Goal: Task Accomplishment & Management: Manage account settings

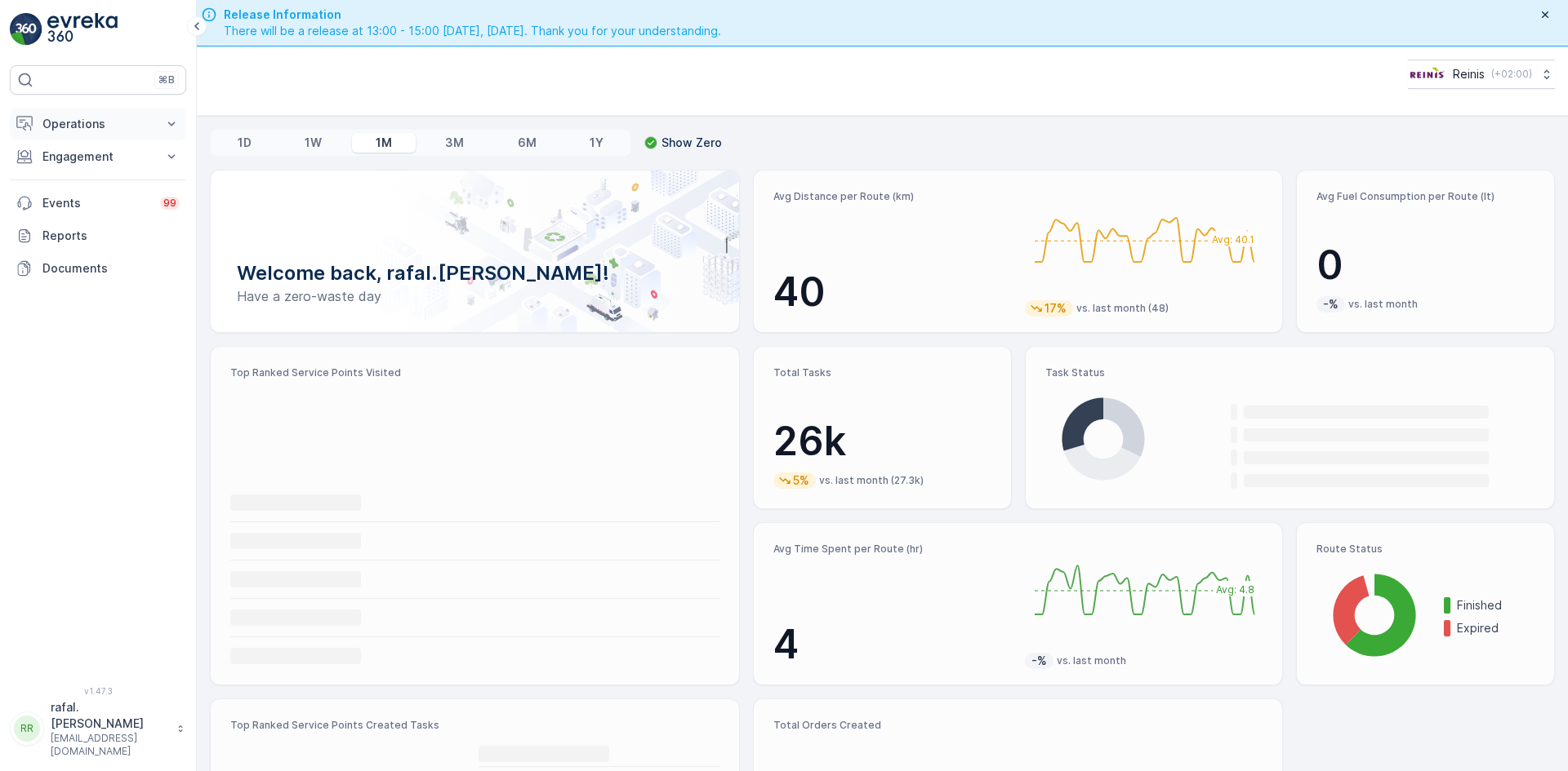
click at [162, 118] on button "Operations" at bounding box center [97, 124] width 176 height 32
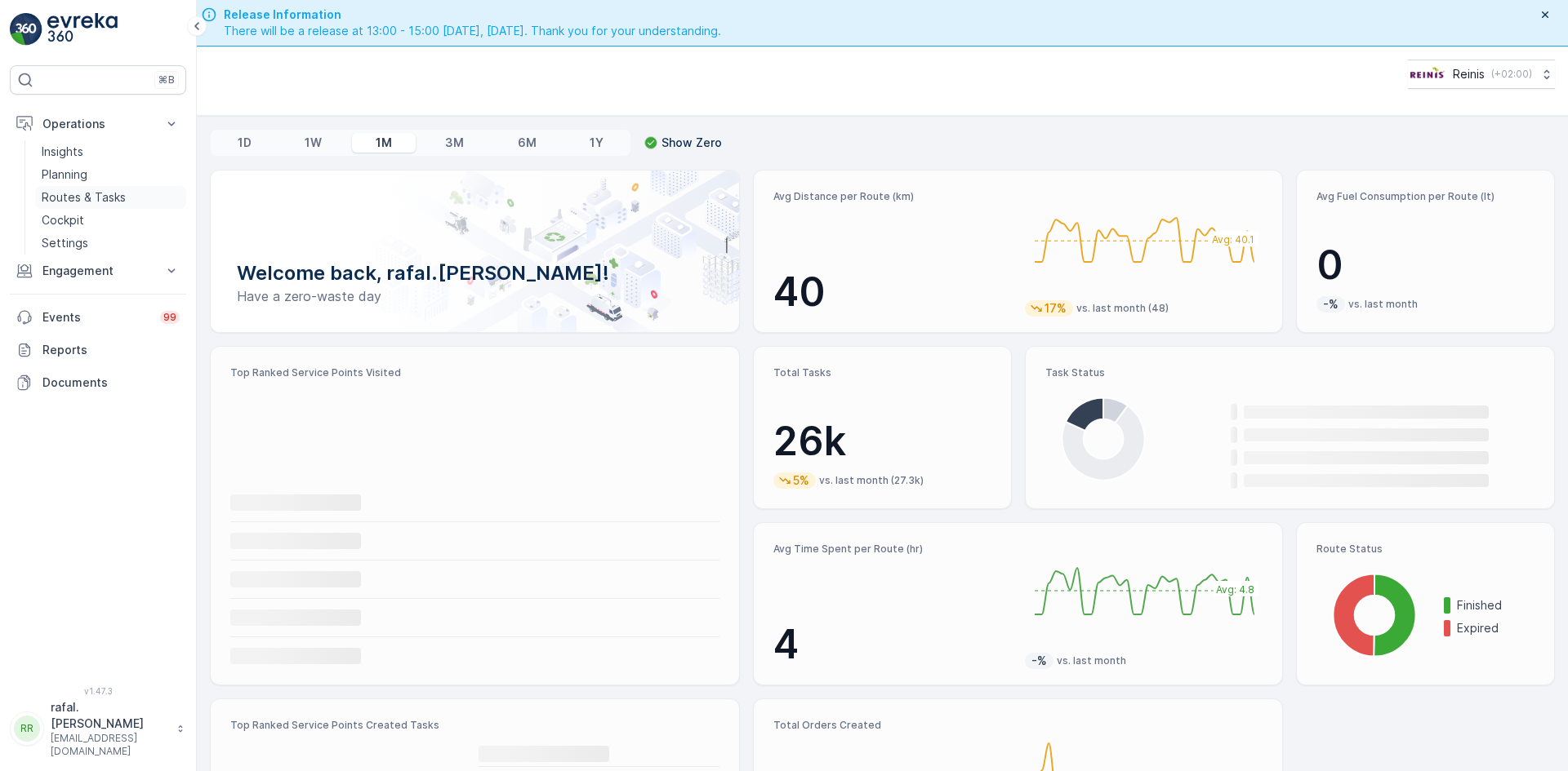
click at [119, 198] on p "Routes & Tasks" at bounding box center [83, 198] width 84 height 17
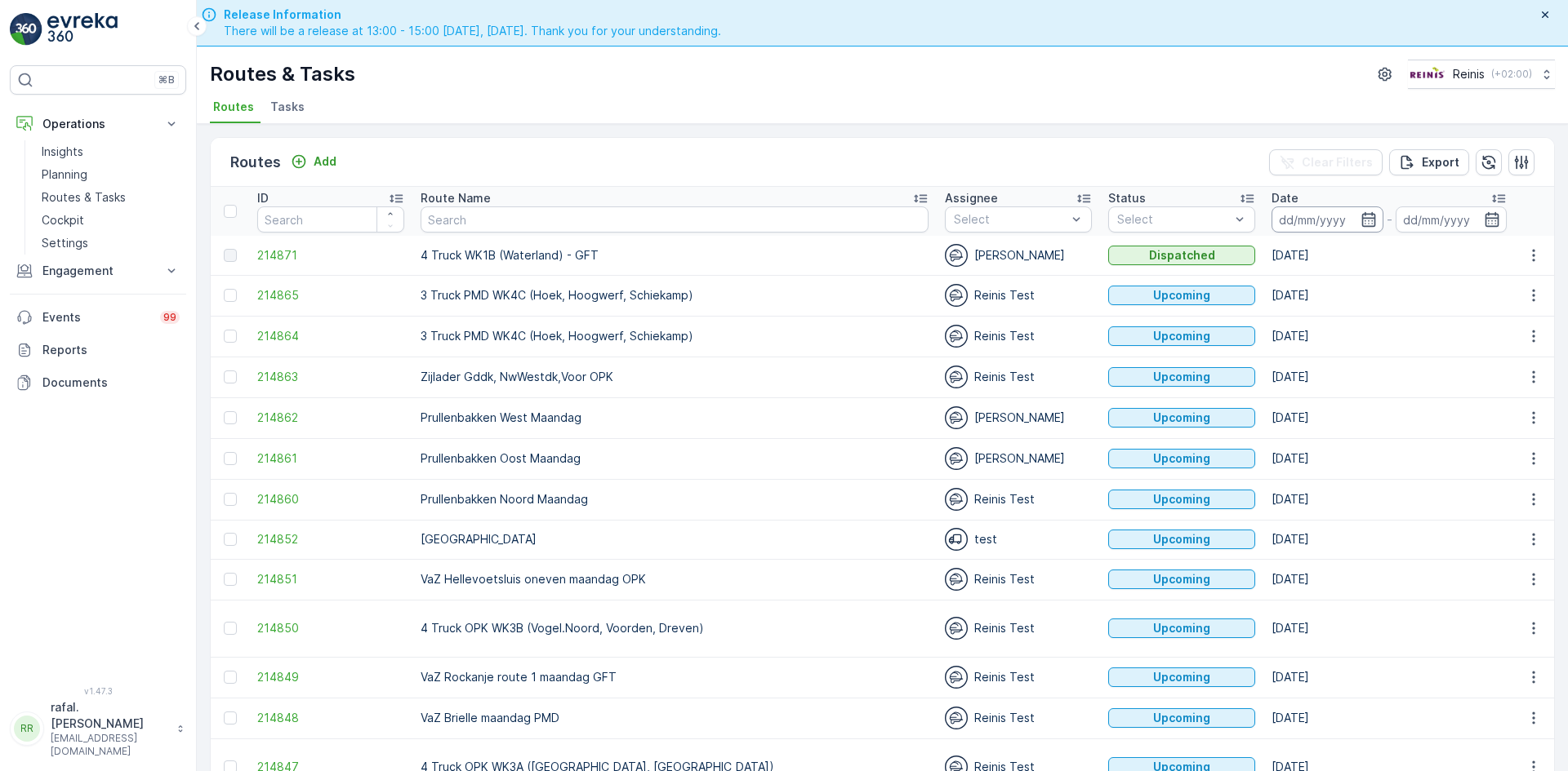
click at [1271, 213] on input at bounding box center [1327, 219] width 112 height 27
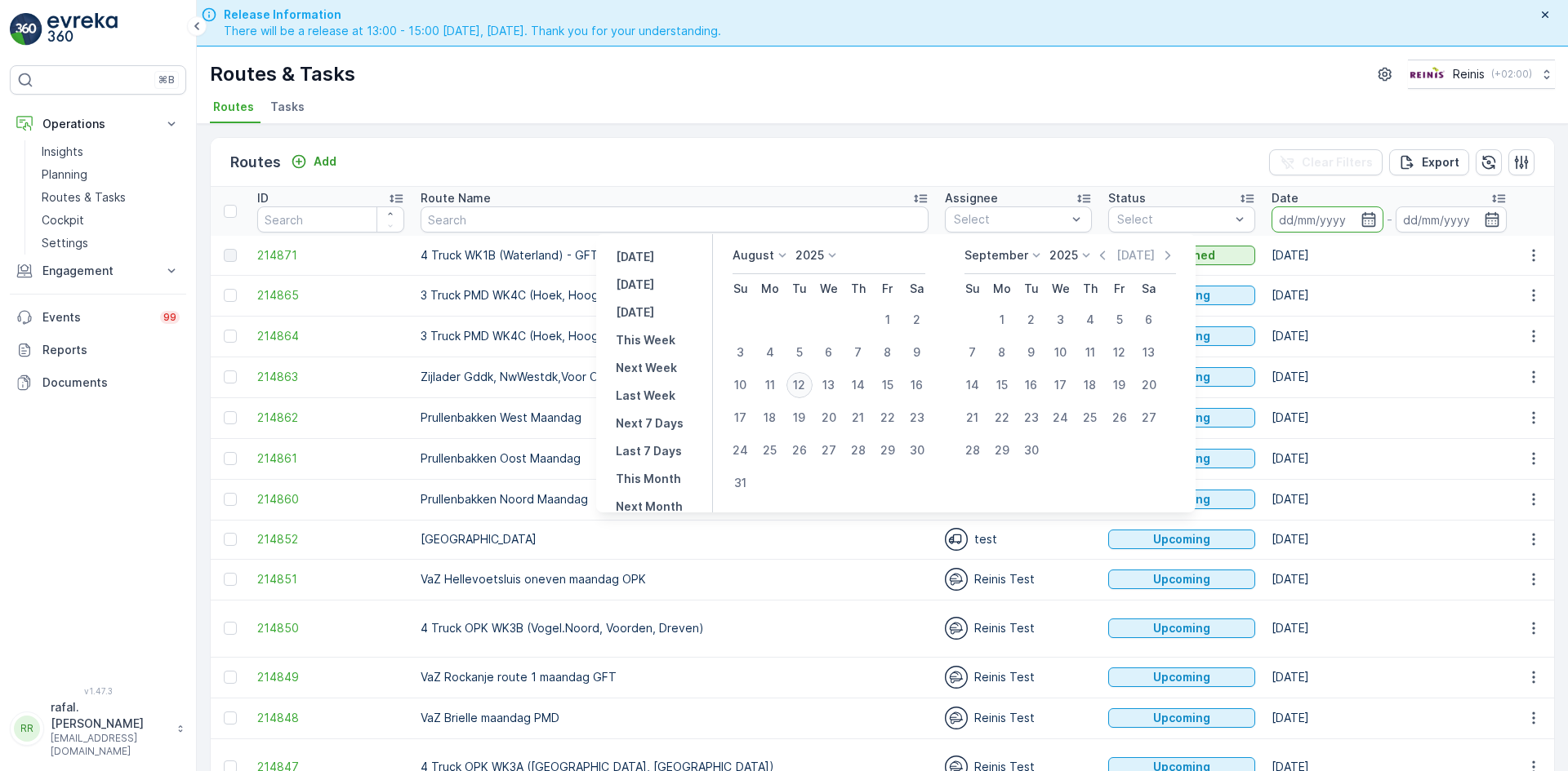
click at [811, 383] on div "12" at bounding box center [799, 385] width 27 height 27
type input "[DATE]"
click at [811, 383] on div "12" at bounding box center [799, 385] width 27 height 27
type input "[DATE]"
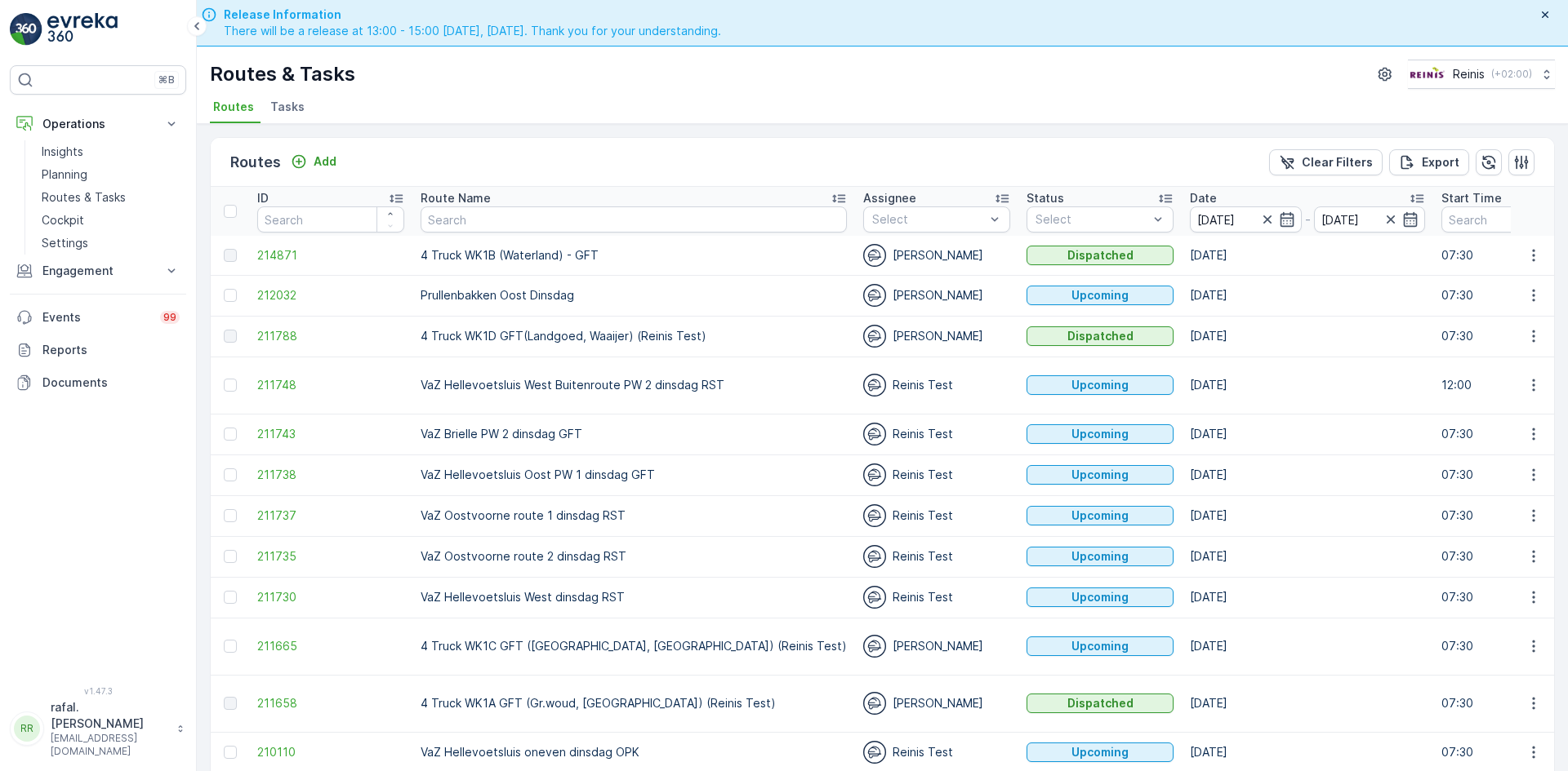
click at [830, 195] on icon at bounding box center [838, 198] width 17 height 17
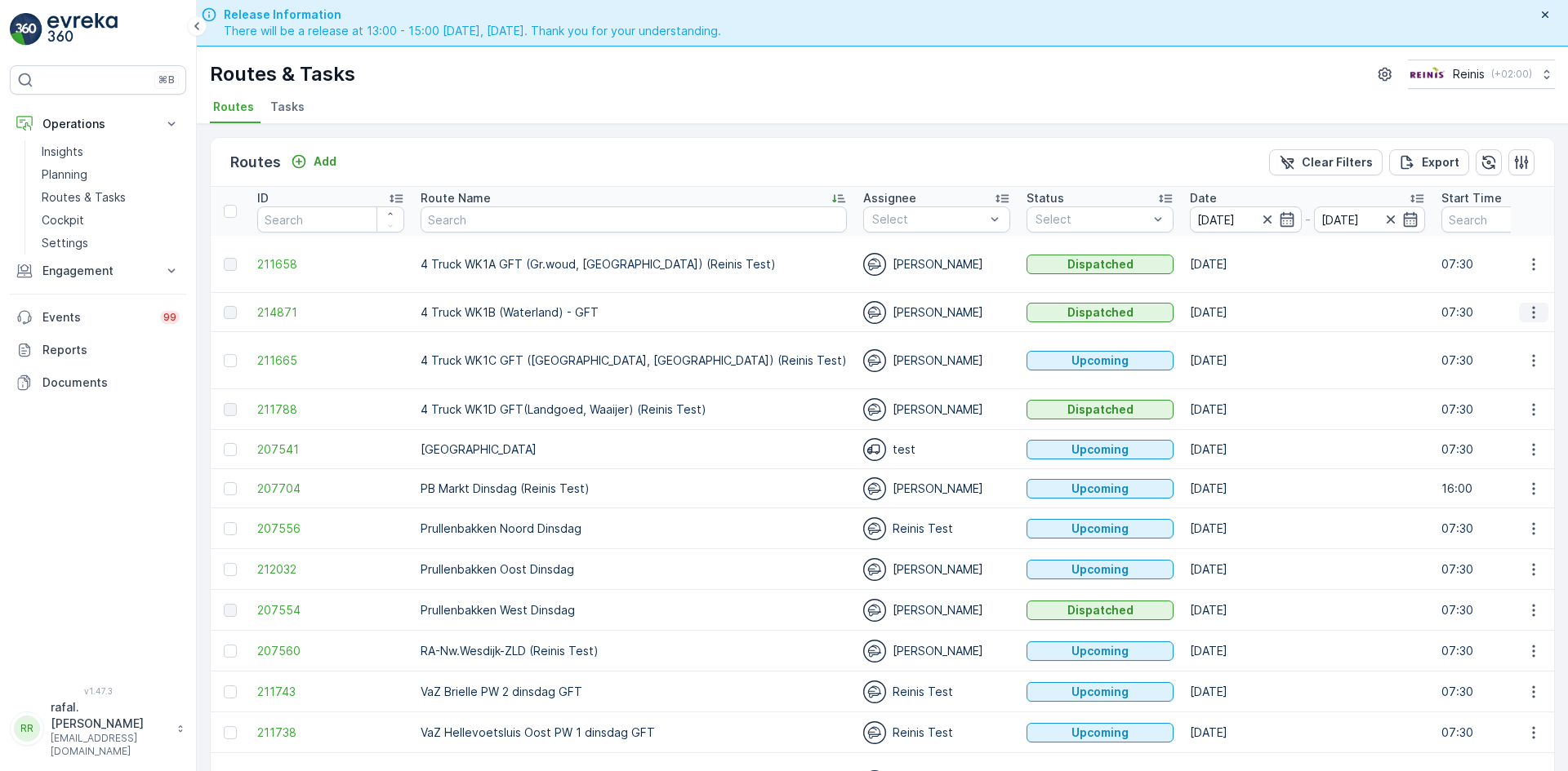
click at [1527, 309] on icon "button" at bounding box center [1533, 313] width 17 height 17
click at [1510, 336] on span "See More Details" at bounding box center [1495, 336] width 94 height 17
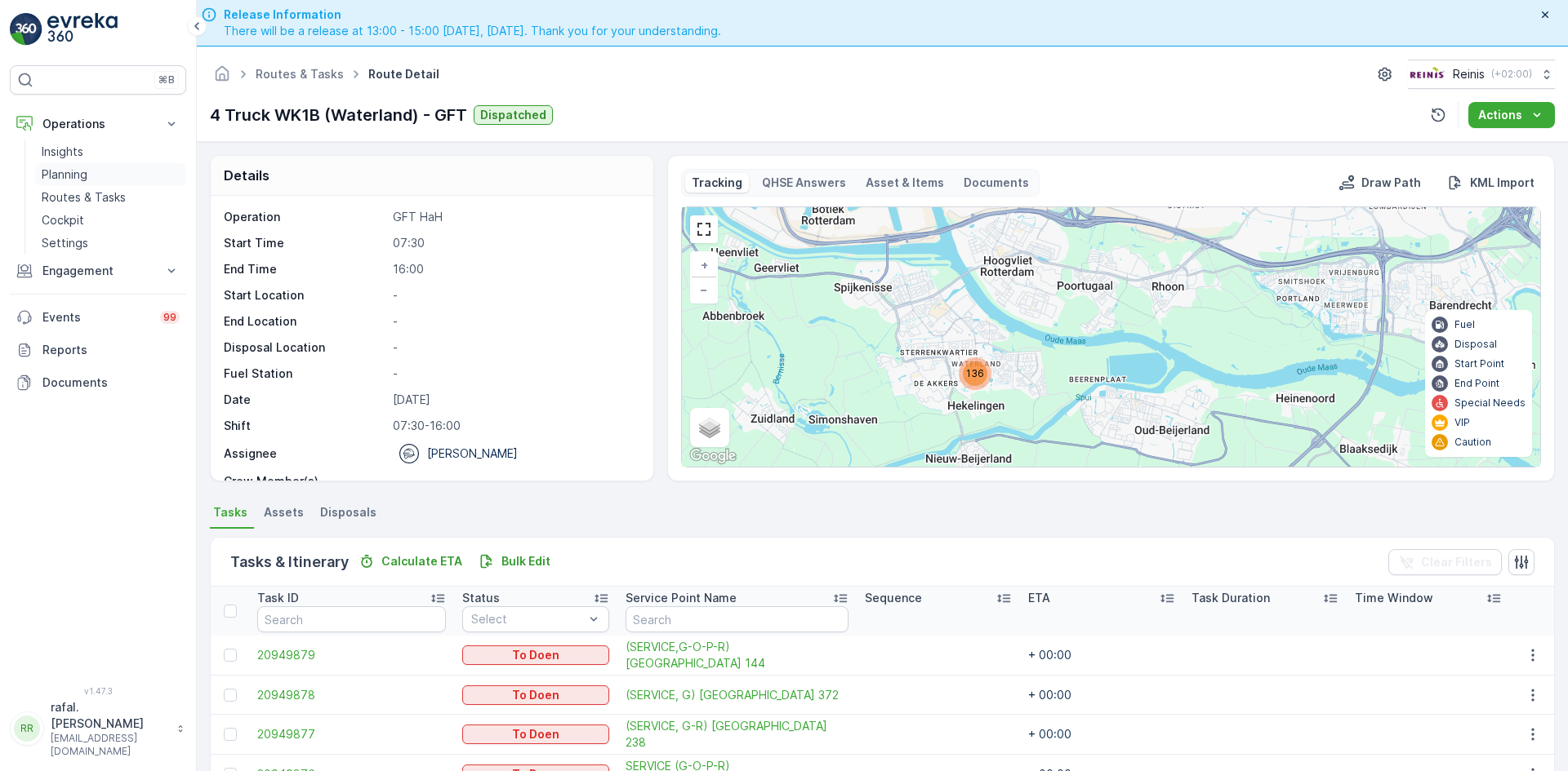
click at [88, 172] on p "Planning" at bounding box center [64, 174] width 45 height 17
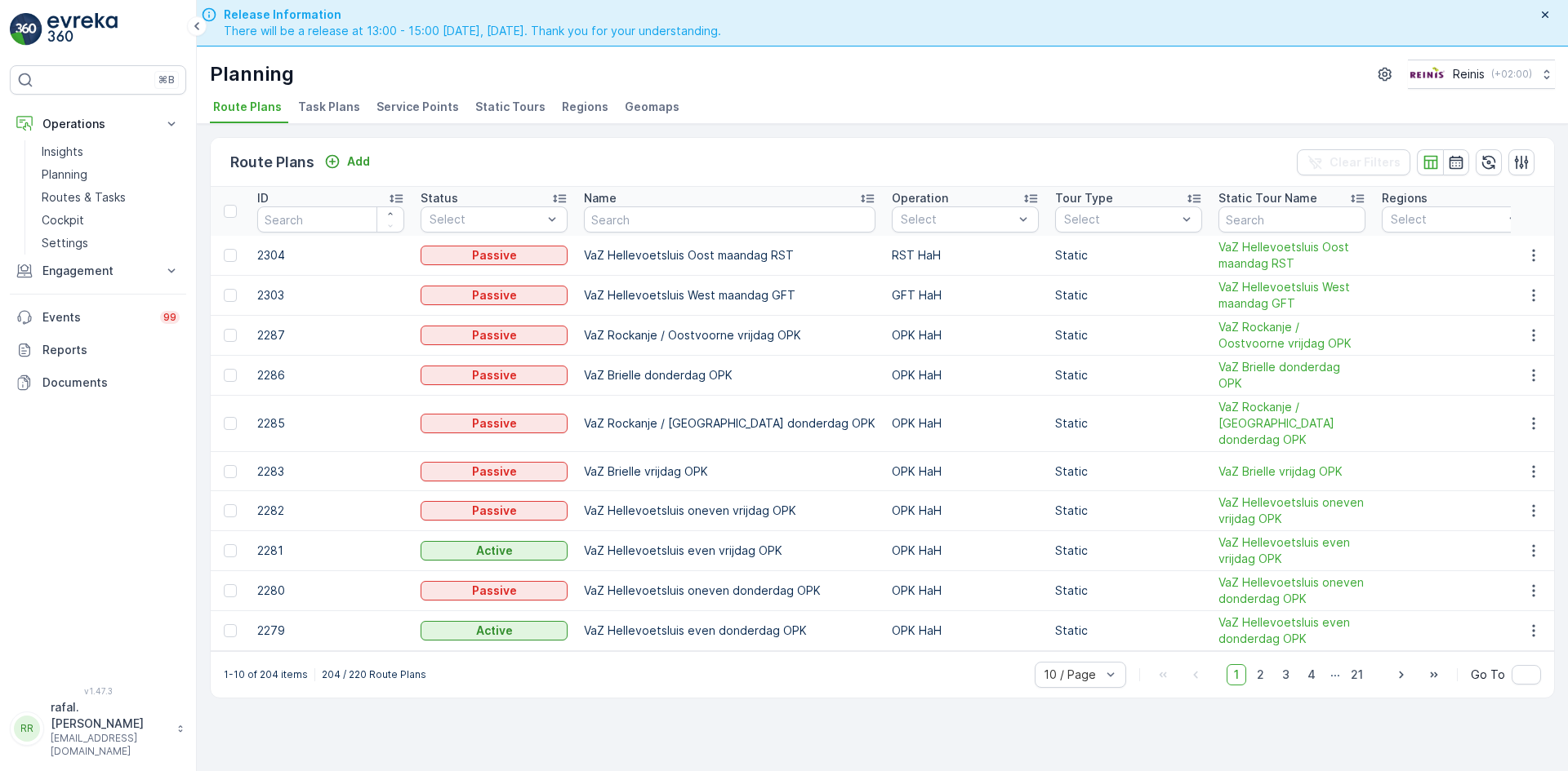
click at [507, 105] on span "Static Tours" at bounding box center [510, 106] width 70 height 17
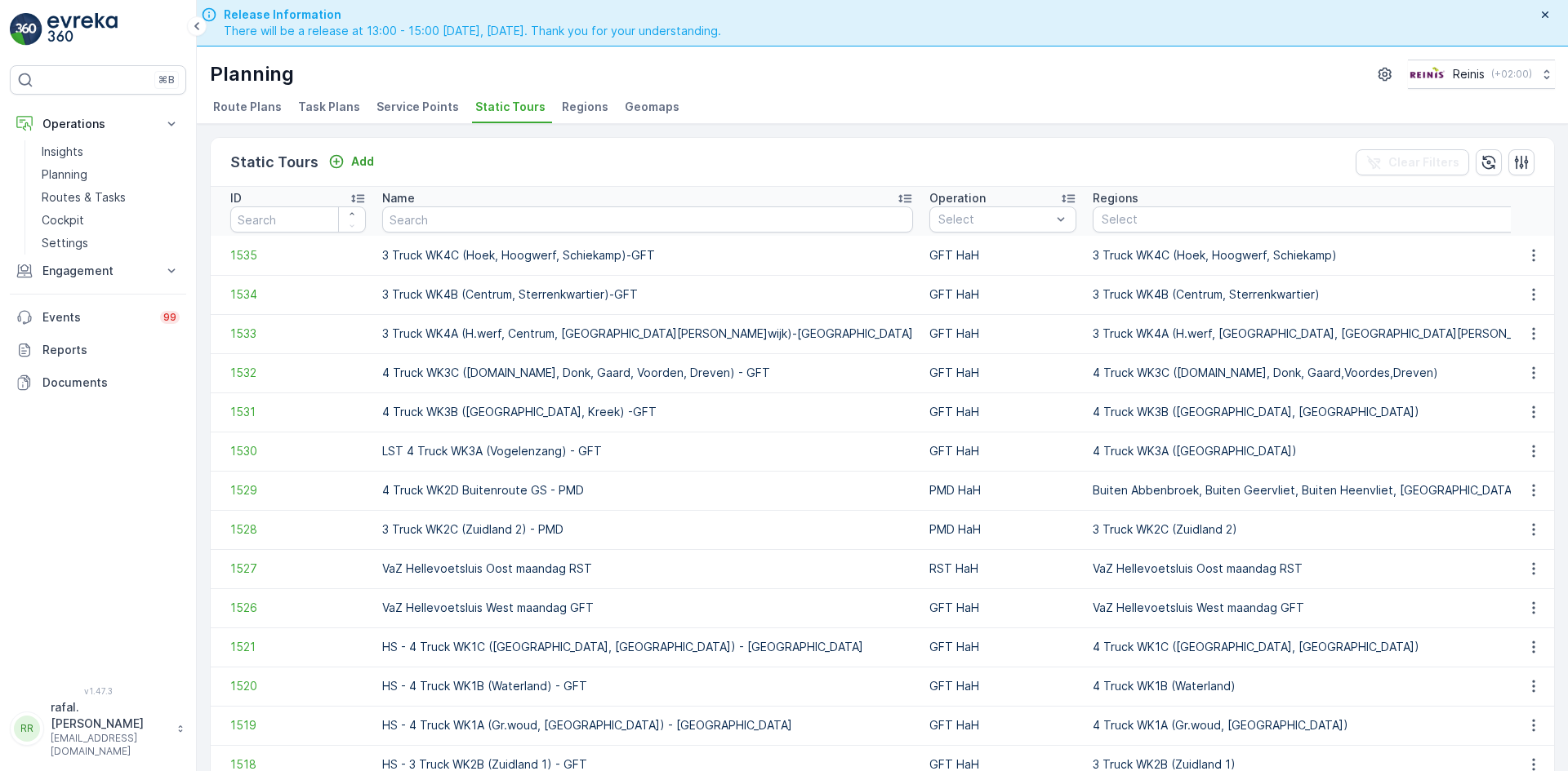
click at [896, 194] on icon at bounding box center [904, 198] width 17 height 17
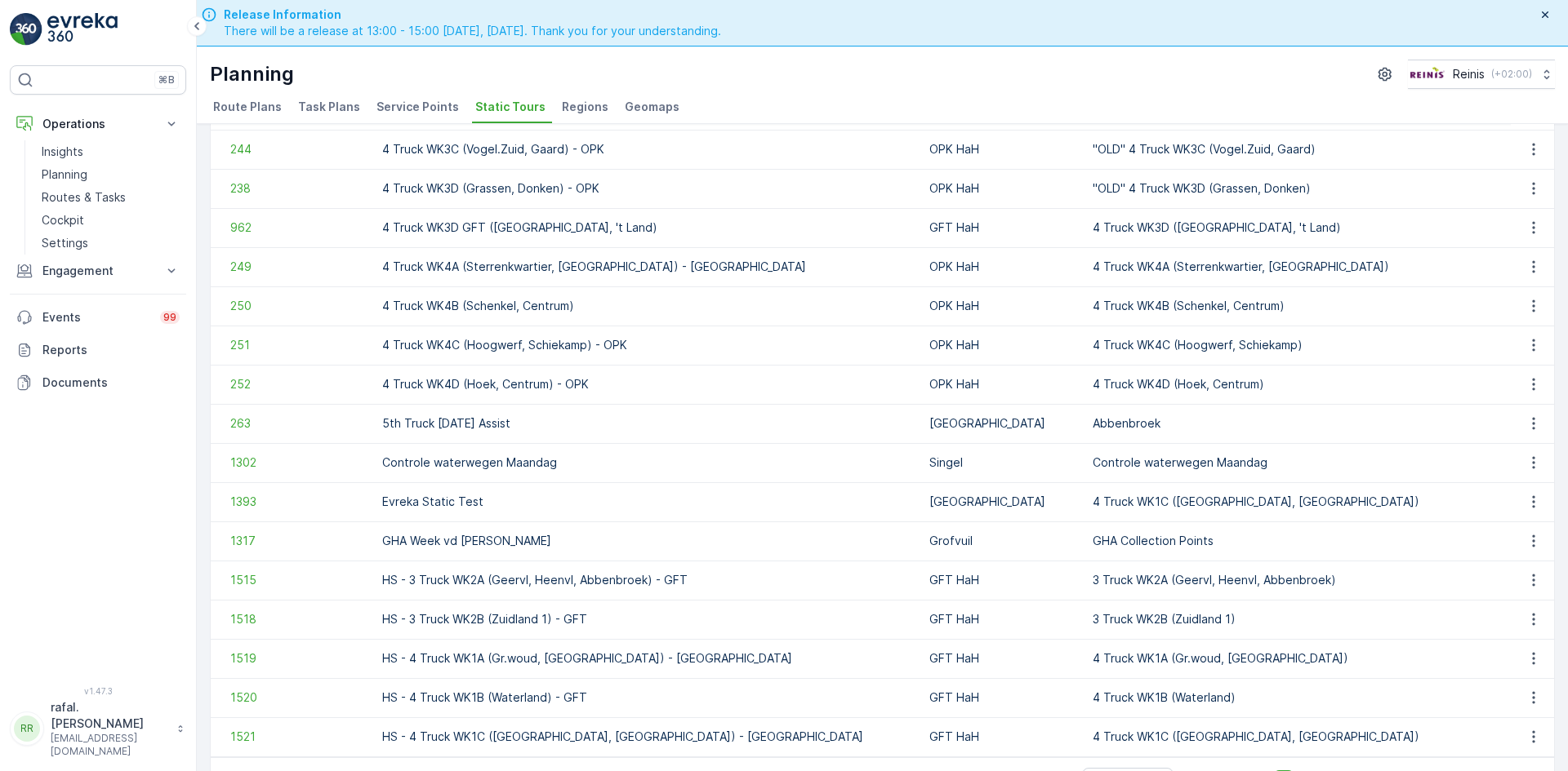
scroll to position [1447, 0]
click at [1537, 689] on icon "button" at bounding box center [1533, 697] width 17 height 17
click at [1516, 531] on ul "See More Details Edit Static Tour Add Ad Hoc Route Add Route Plan Static Tour H…" at bounding box center [1509, 605] width 123 height 151
click at [1514, 545] on span "See More Details" at bounding box center [1505, 543] width 94 height 17
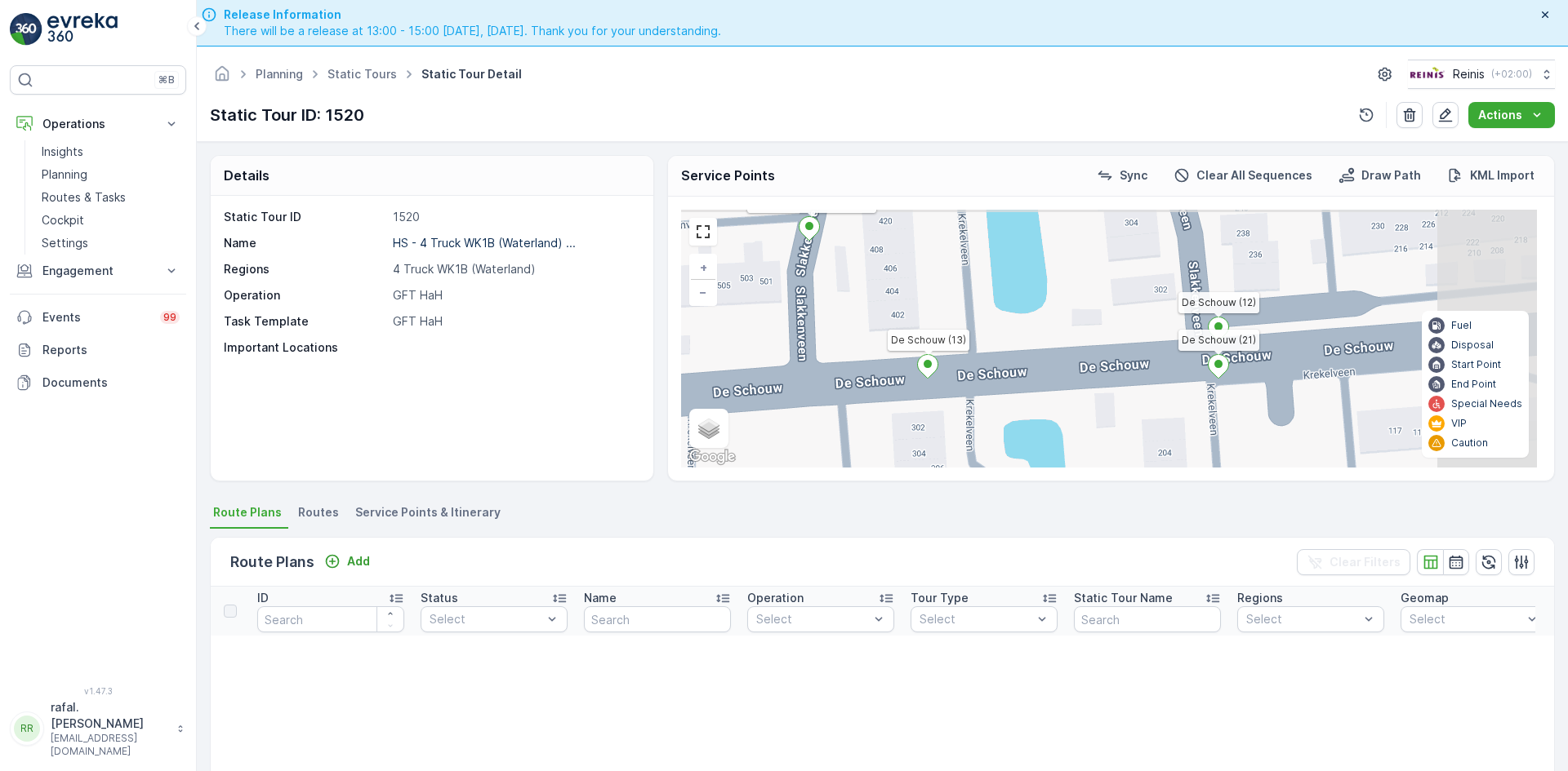
drag, startPoint x: 986, startPoint y: 280, endPoint x: 853, endPoint y: 355, distance: 152.7
click at [853, 355] on div "2 2 2 2 2 2 2 2 (SERVICE,G-O-P-R) [GEOGRAPHIC_DATA] 144 [GEOGRAPHIC_DATA] 255 (…" at bounding box center [1109, 338] width 856 height 258
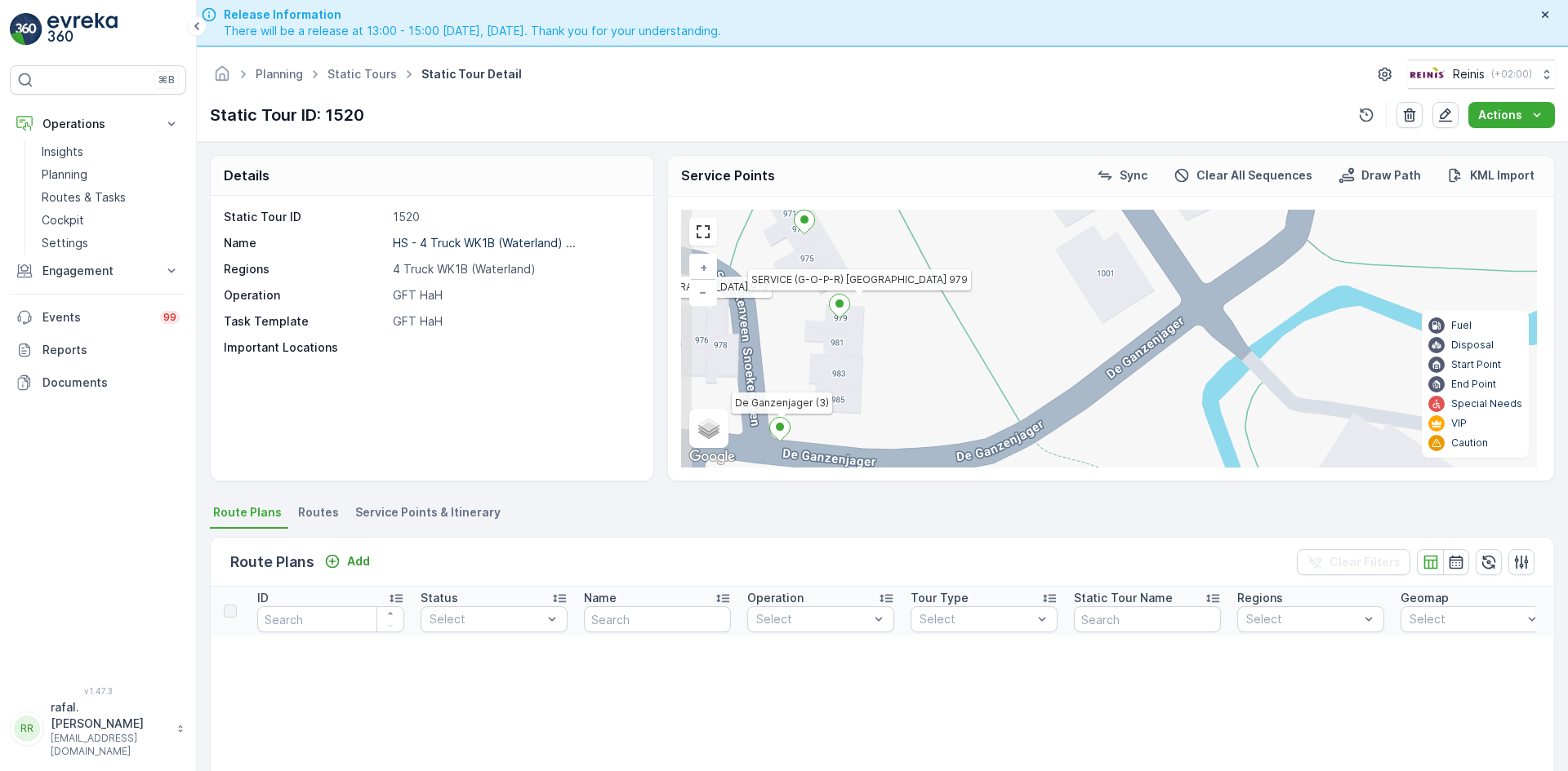
drag, startPoint x: 904, startPoint y: 305, endPoint x: 1316, endPoint y: 338, distance: 413.3
click at [1316, 338] on div "2 2 2 2 2 2 2 2 (SERVICE,G-O-P-R) [GEOGRAPHIC_DATA] 144 De Schouw (17) [GEOGRAP…" at bounding box center [1109, 338] width 856 height 258
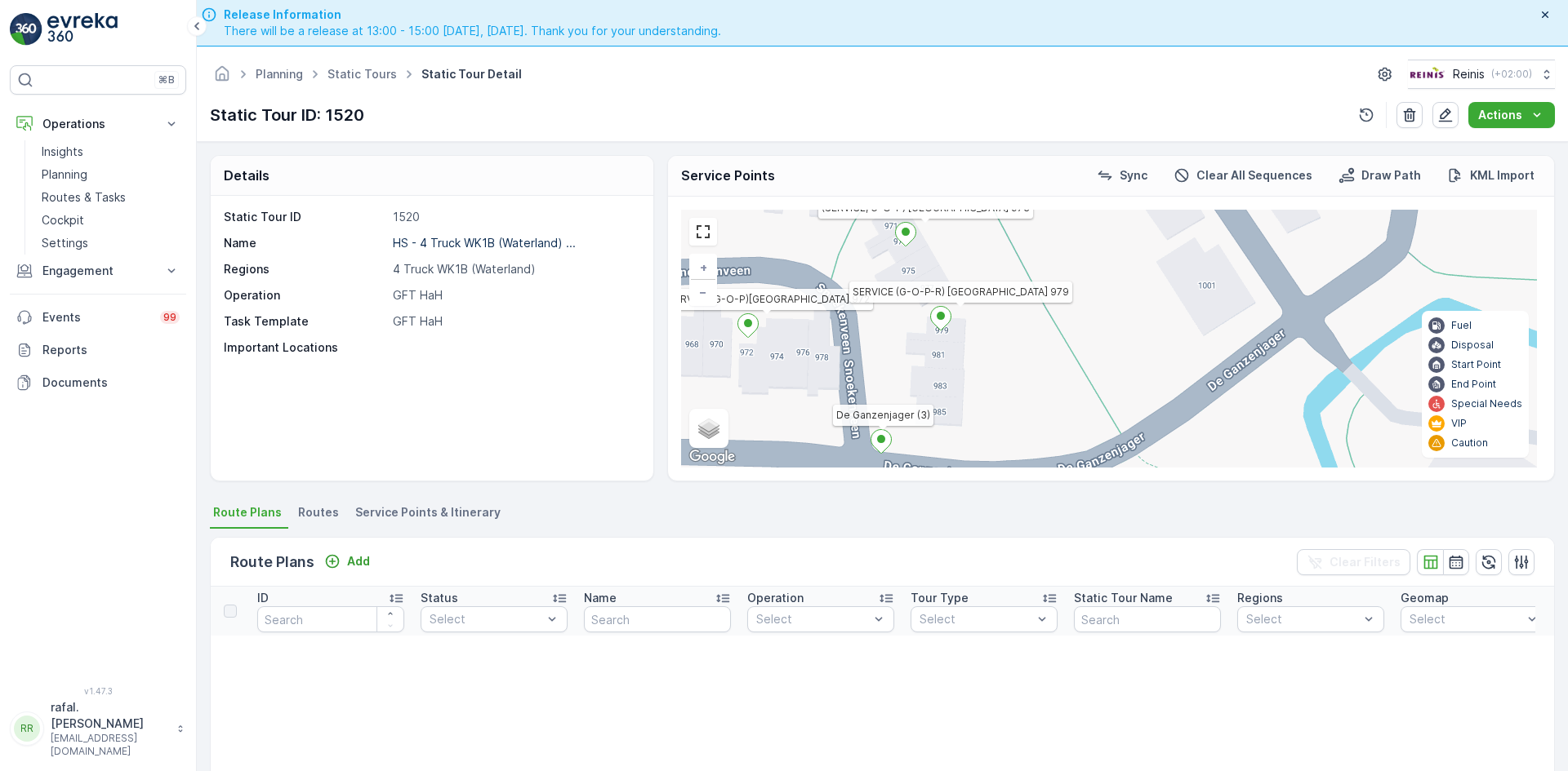
drag, startPoint x: 939, startPoint y: 327, endPoint x: 1044, endPoint y: 339, distance: 105.7
click at [1044, 339] on div "2 2 2 2 2 2 2 2 (SERVICE,G-O-P-R) [GEOGRAPHIC_DATA] 144 De Schouw (17) [GEOGRAP…" at bounding box center [1109, 338] width 856 height 258
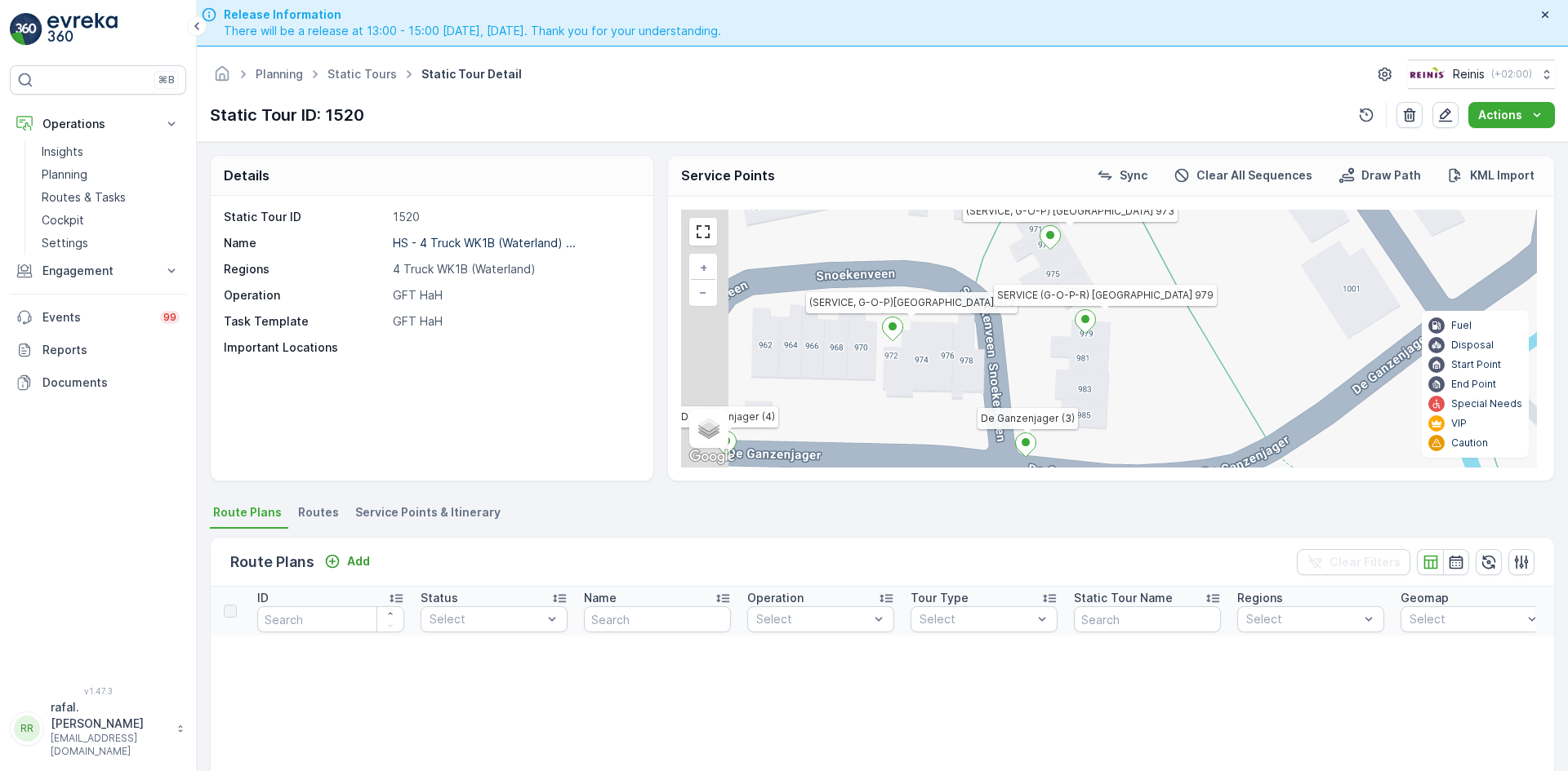
drag, startPoint x: 848, startPoint y: 329, endPoint x: 1095, endPoint y: 316, distance: 247.3
click at [1095, 316] on div "2 2 2 2 2 2 2 2 (SERVICE,G-O-P-R) [GEOGRAPHIC_DATA] 144 De Schouw (17) [GEOGRAP…" at bounding box center [1109, 338] width 856 height 258
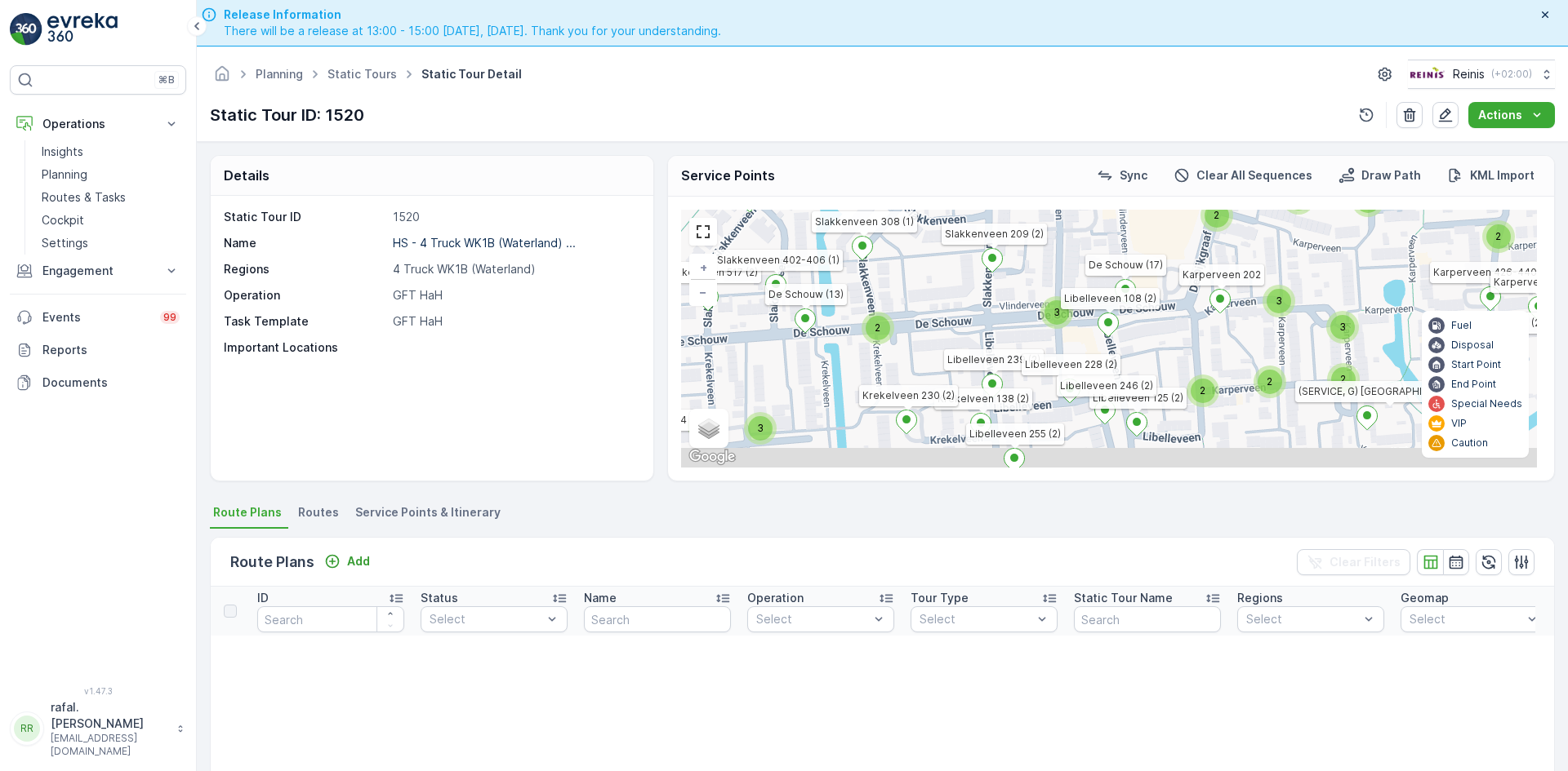
drag, startPoint x: 1179, startPoint y: 410, endPoint x: 1116, endPoint y: 225, distance: 195.4
click at [1116, 225] on div "2 3 2 2 3 3 2 2 2 3 2 2 2 3 2 3 2 2 2 2 2 2 2 2 (SERVICE,G-O-P-R) Beverveen 144…" at bounding box center [1109, 338] width 856 height 258
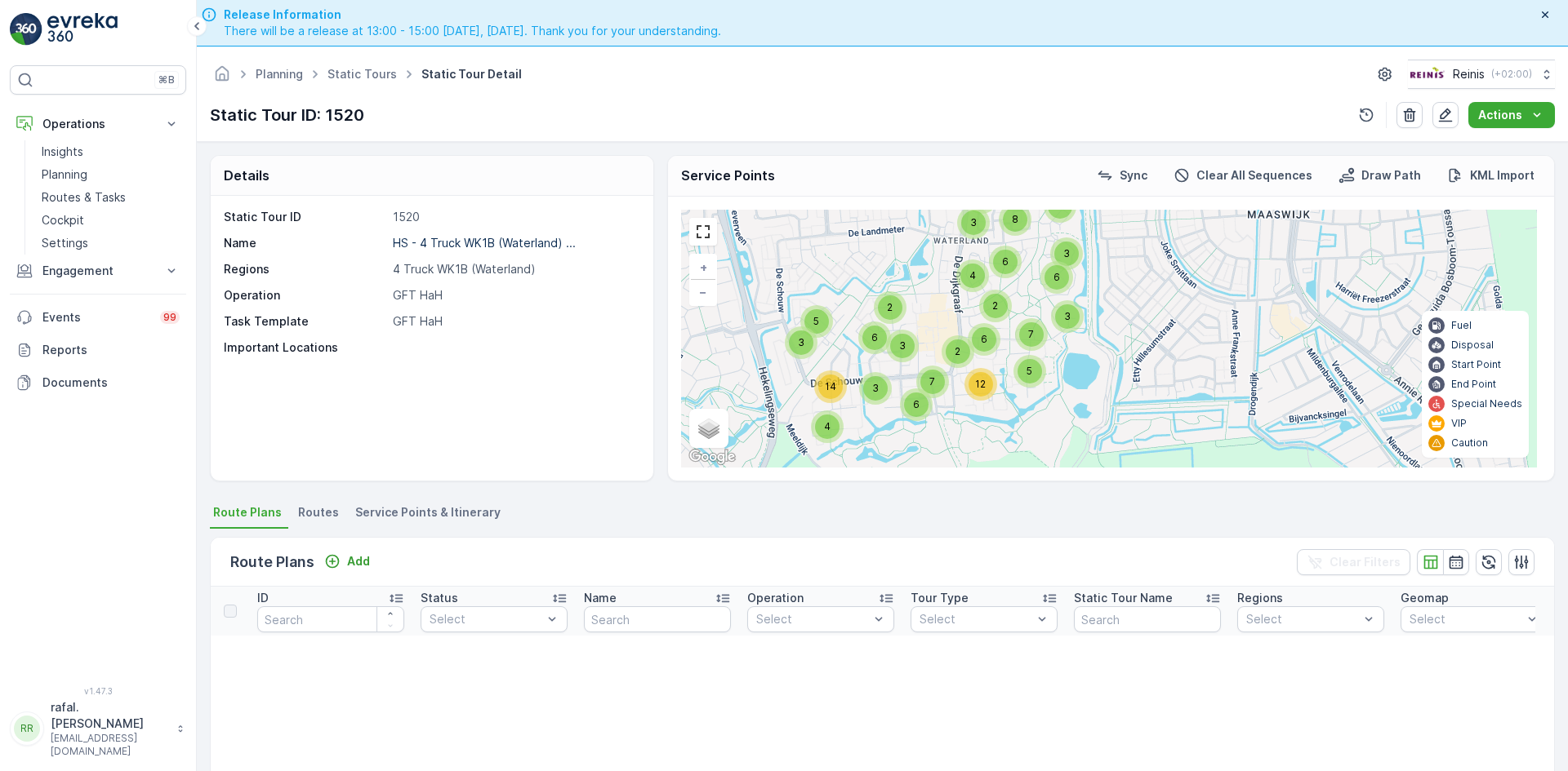
drag, startPoint x: 916, startPoint y: 271, endPoint x: 966, endPoint y: 311, distance: 64.0
click at [966, 311] on div "7 6 5 2 3 4 3 3 6 14 5 3 3 6 6 2 12 7 4 2 6 3 6 8 3 6 (SERVICE,G-O-P-R) Beverve…" at bounding box center [1109, 338] width 856 height 258
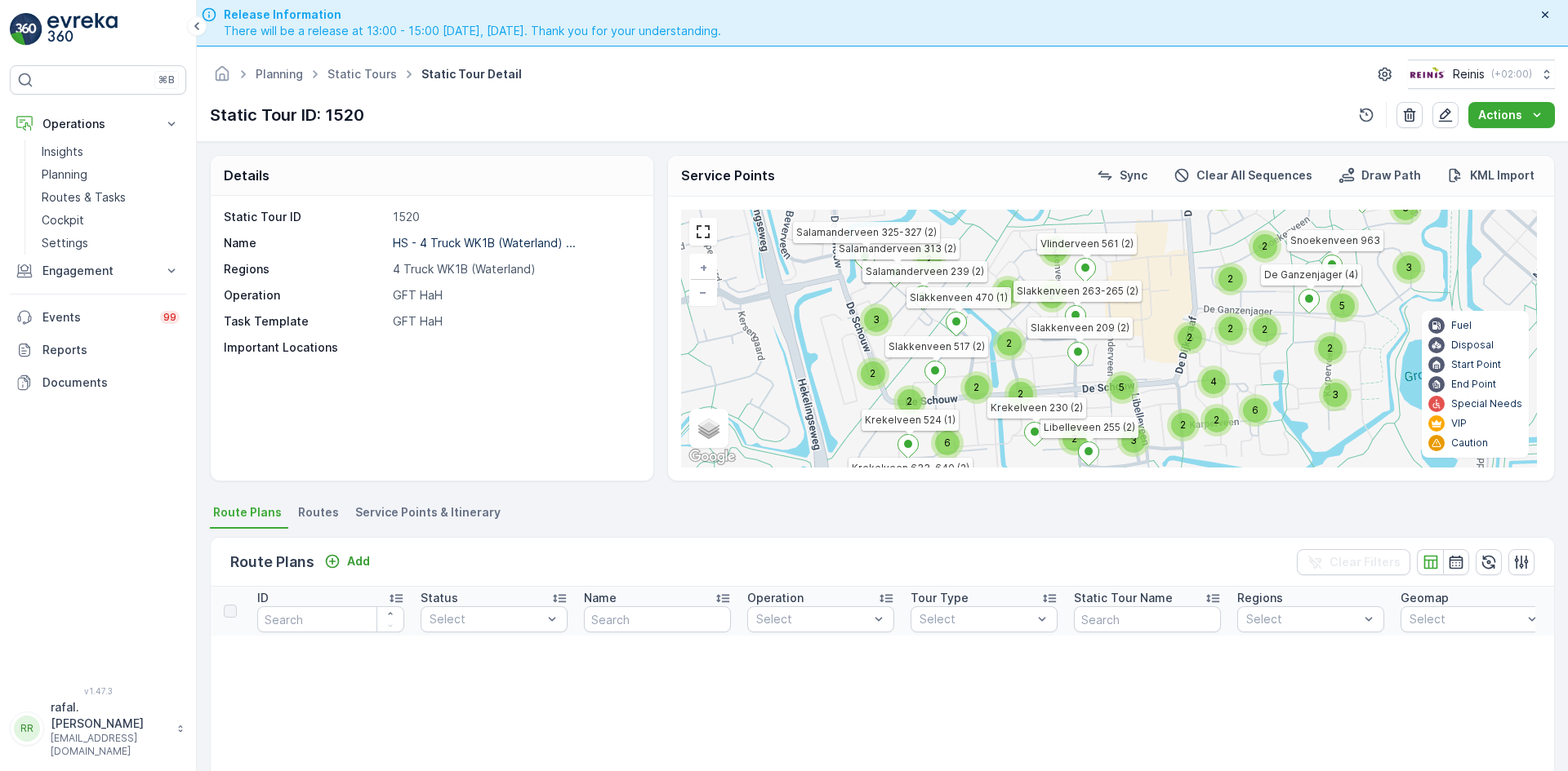
drag, startPoint x: 844, startPoint y: 398, endPoint x: 1043, endPoint y: 368, distance: 201.2
click at [1043, 368] on div "2 5 2 3 2 2 2 2 3 2 2 2 6 2 2 2 2 3 3 2 3 2 3 2 2 4 6 5 3 2 2 2 2 3 5 2 2 4 2 2…" at bounding box center [1109, 338] width 856 height 258
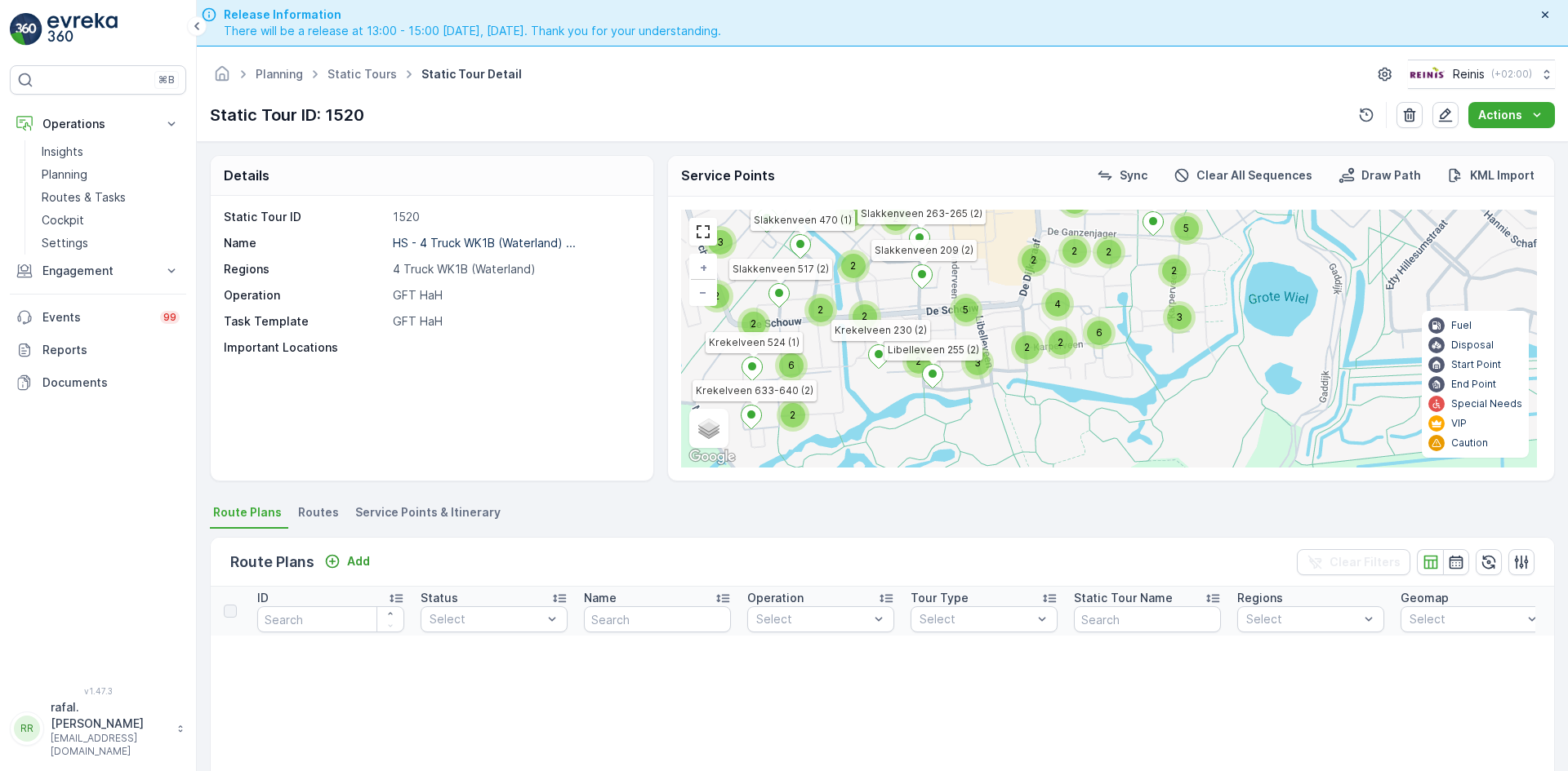
drag, startPoint x: 1055, startPoint y: 400, endPoint x: 1012, endPoint y: 295, distance: 113.5
click at [1012, 293] on div "2 5 2 3 2 2 2 2 3 2 2 2 6 2 2 2 2 3 3 2 3 2 3 2 2 4 6 5 3 2 2 2 2 3 5 2 2 4 2 2…" at bounding box center [1109, 338] width 856 height 258
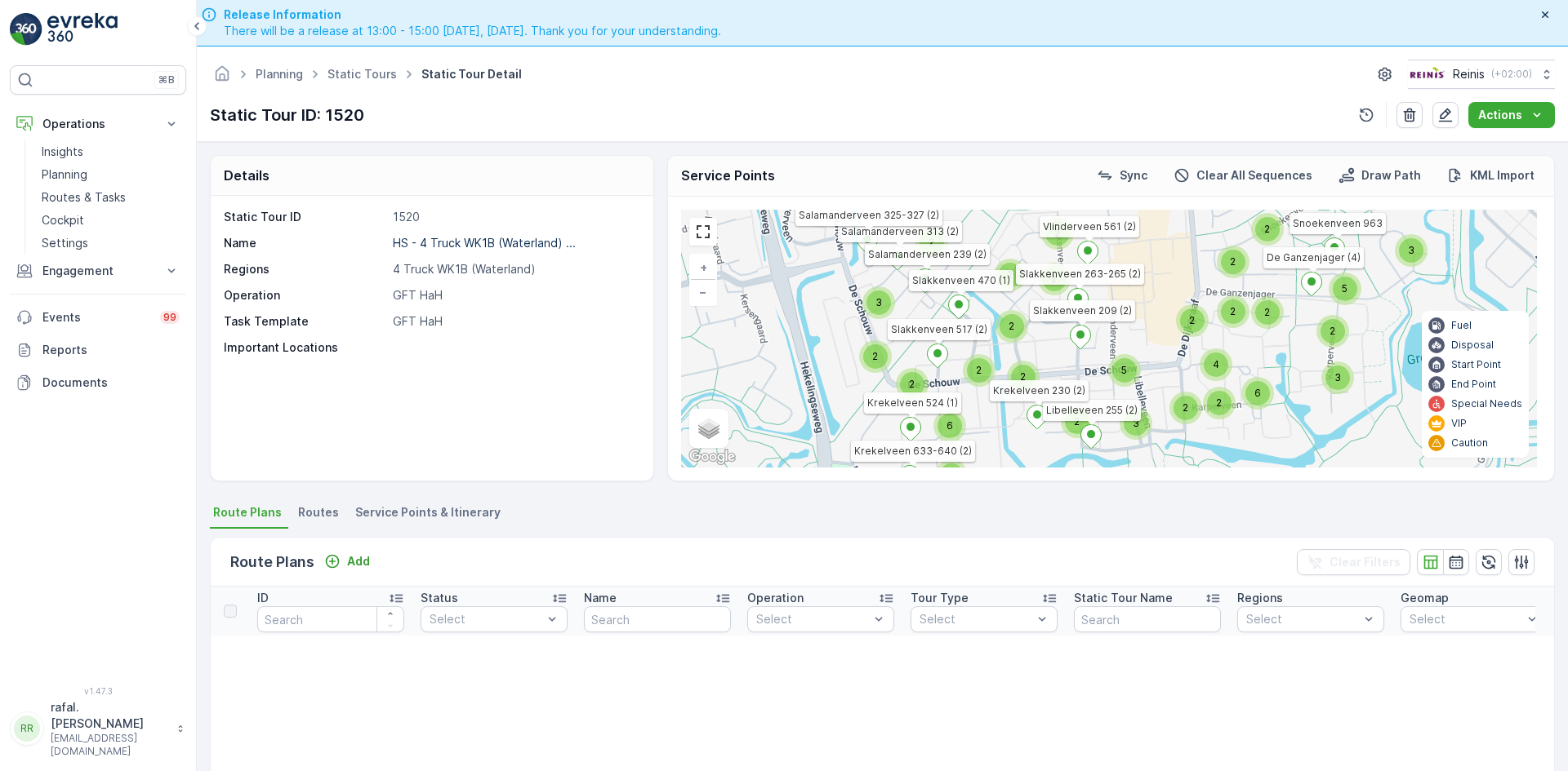
drag, startPoint x: 1031, startPoint y: 339, endPoint x: 1179, endPoint y: 390, distance: 156.5
click at [1184, 397] on div "2" at bounding box center [1185, 408] width 25 height 25
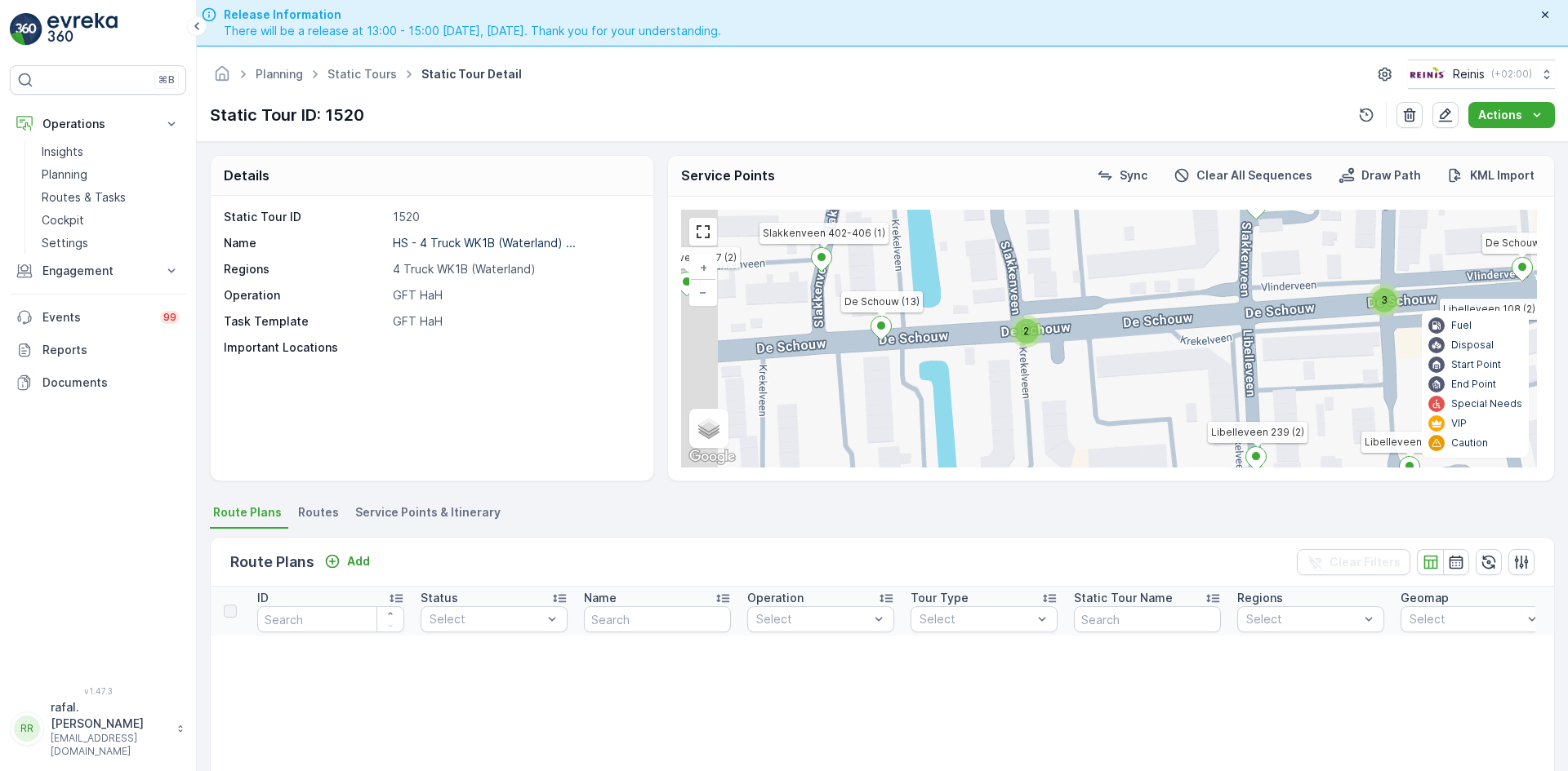
drag, startPoint x: 917, startPoint y: 361, endPoint x: 979, endPoint y: 355, distance: 62.3
click at [979, 355] on div "2 3 2 3 2 2 2 2 3 2 3 2 2 2 2 (SERVICE,G-O-P-R) [GEOGRAPHIC_DATA] 144 [GEOGRAPH…" at bounding box center [1109, 338] width 856 height 258
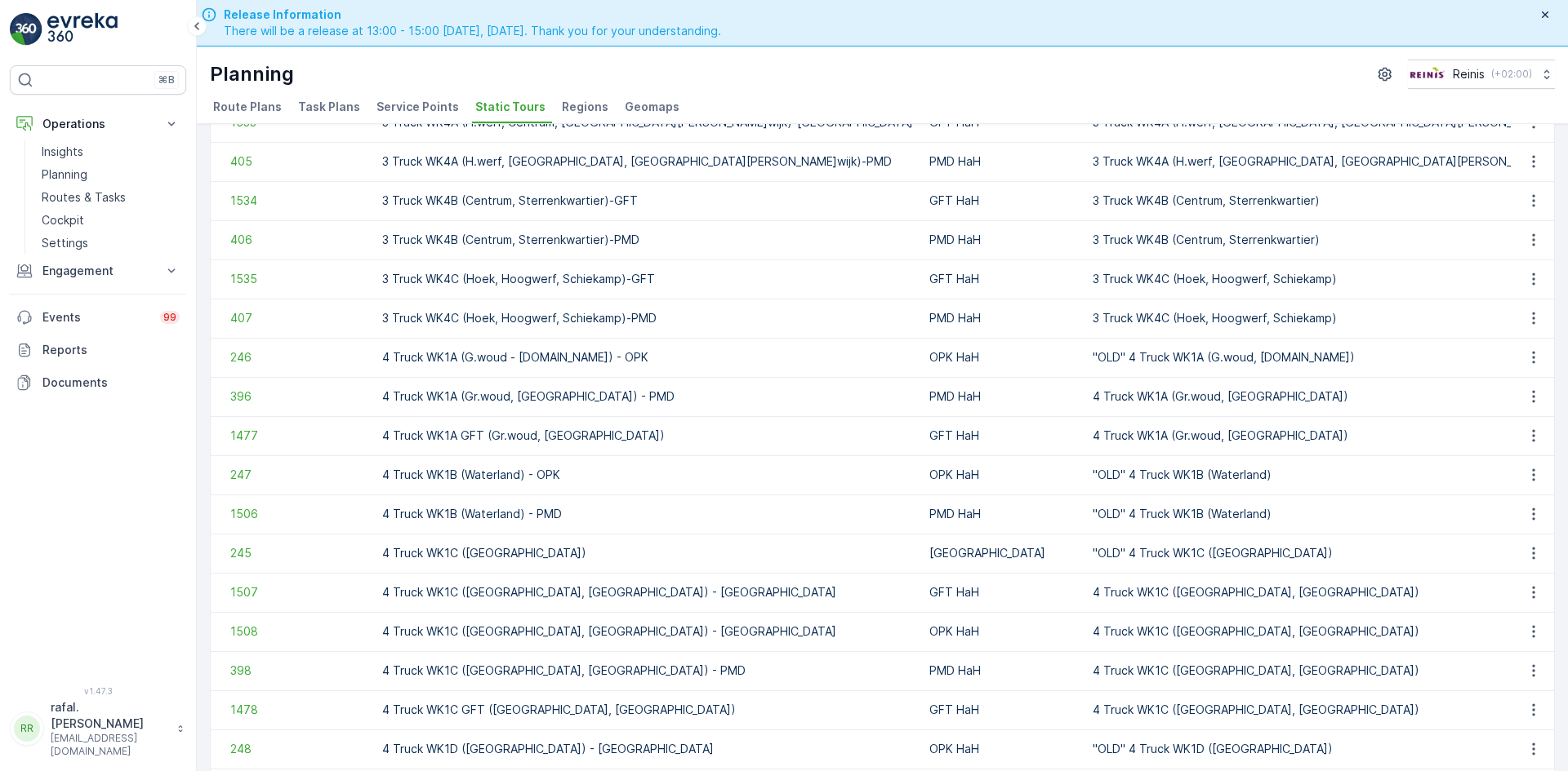
scroll to position [408, 0]
click at [84, 197] on p "Routes & Tasks" at bounding box center [83, 198] width 84 height 17
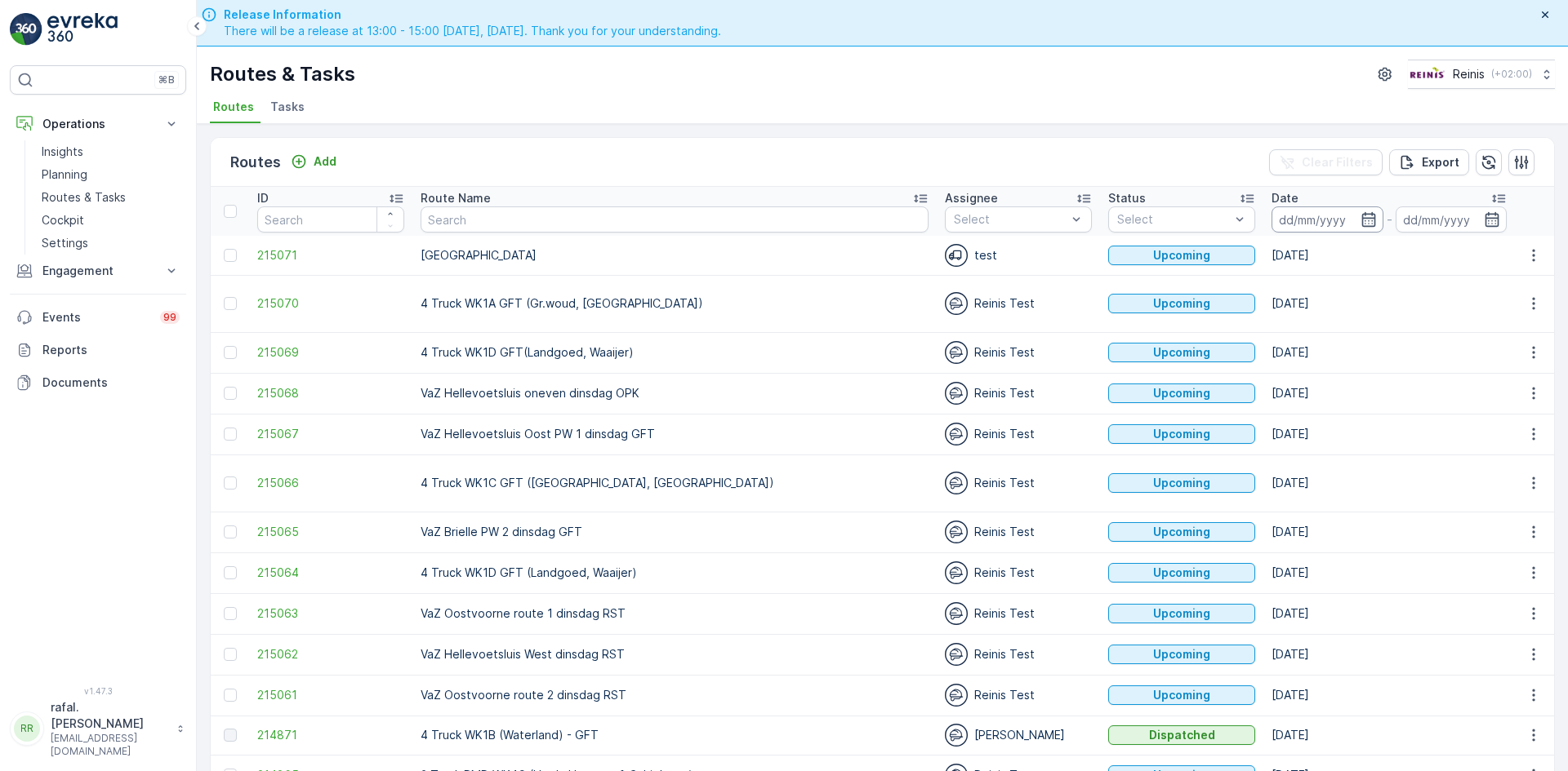
click at [1271, 216] on input at bounding box center [1327, 219] width 112 height 27
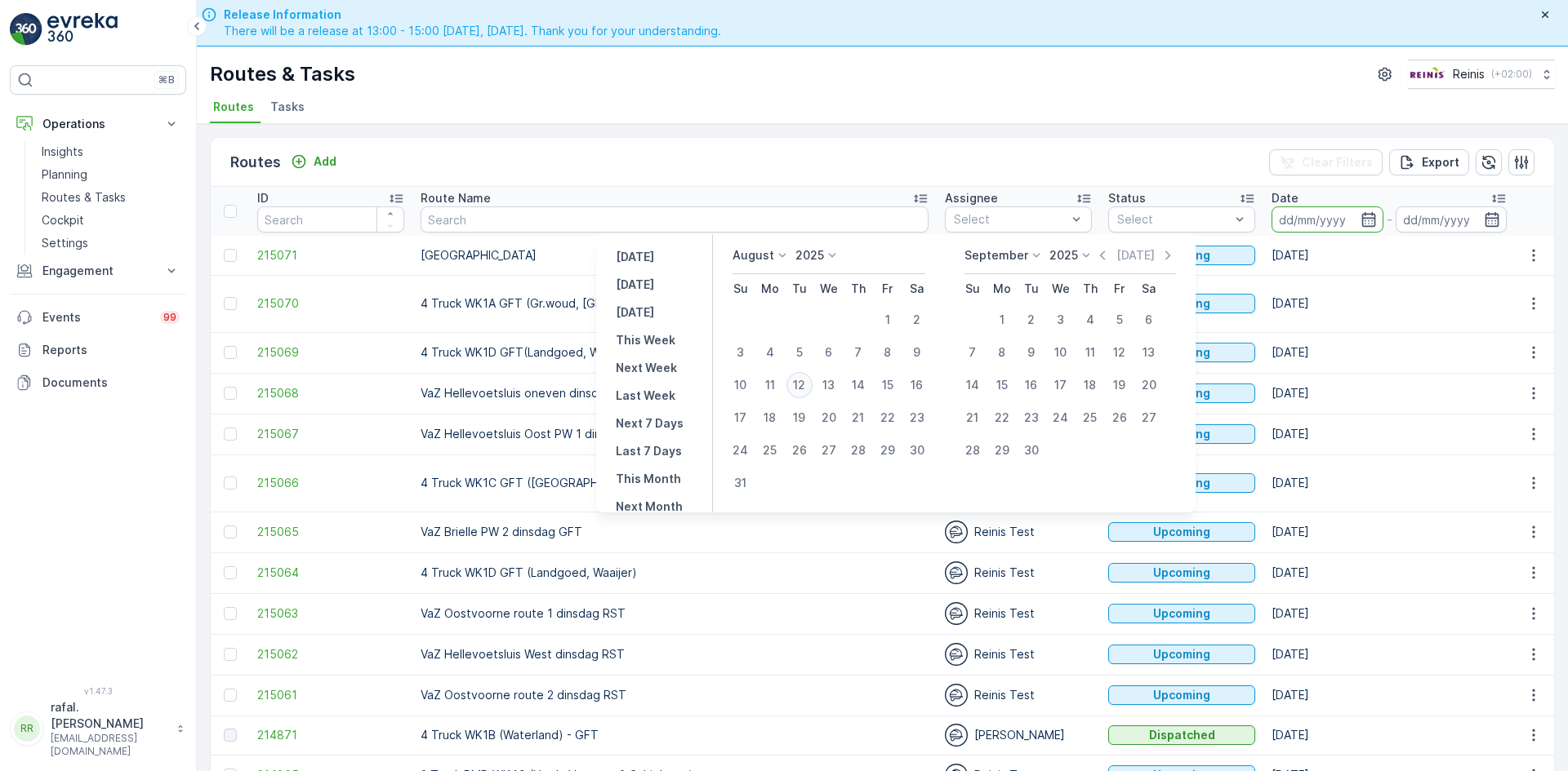
click at [801, 380] on div "12" at bounding box center [799, 385] width 27 height 27
type input "[DATE]"
click at [801, 380] on div "12" at bounding box center [799, 385] width 27 height 27
type input "[DATE]"
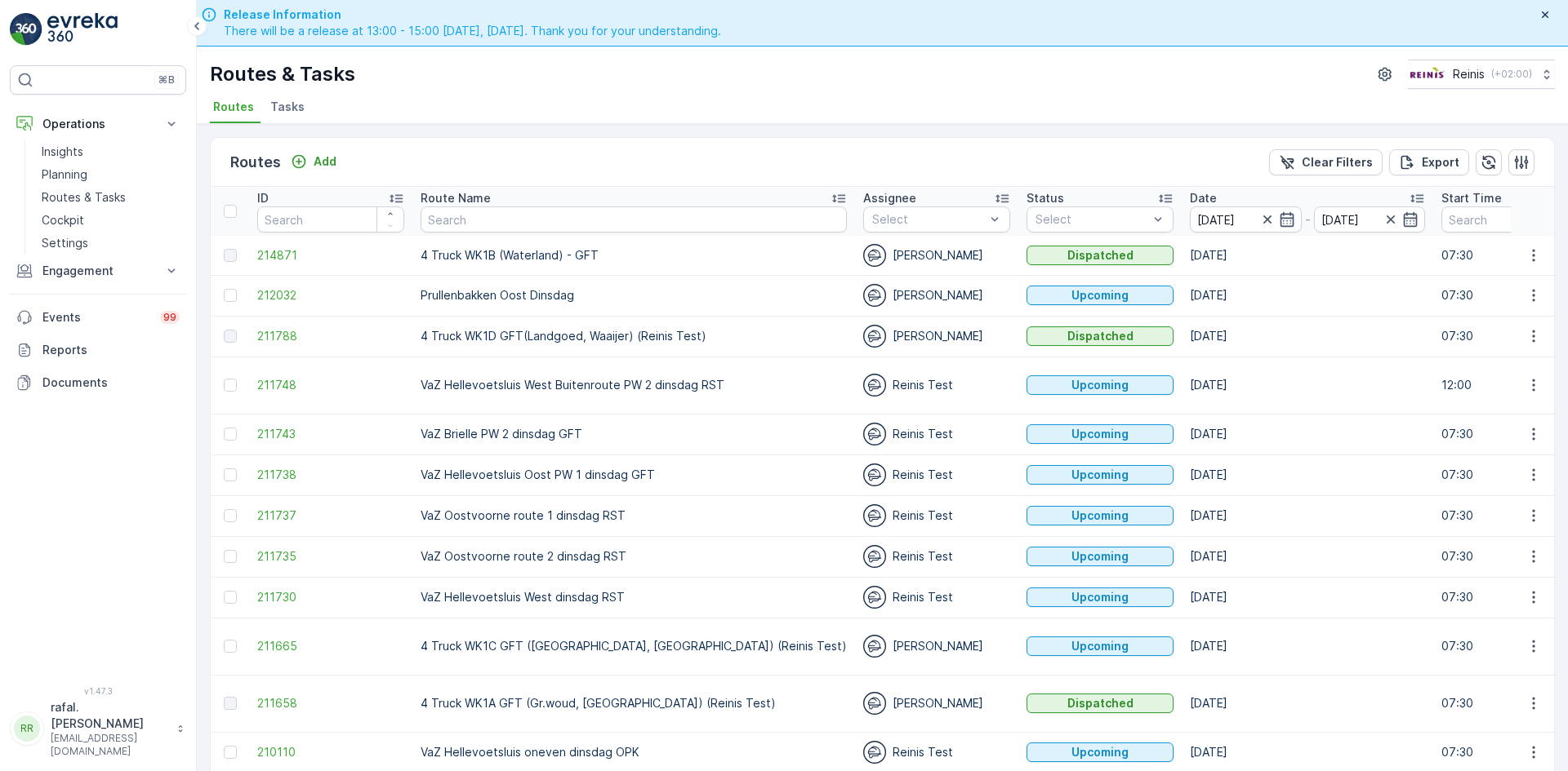
click at [736, 190] on th "Route Name" at bounding box center [633, 211] width 443 height 49
click at [830, 193] on icon at bounding box center [838, 198] width 17 height 17
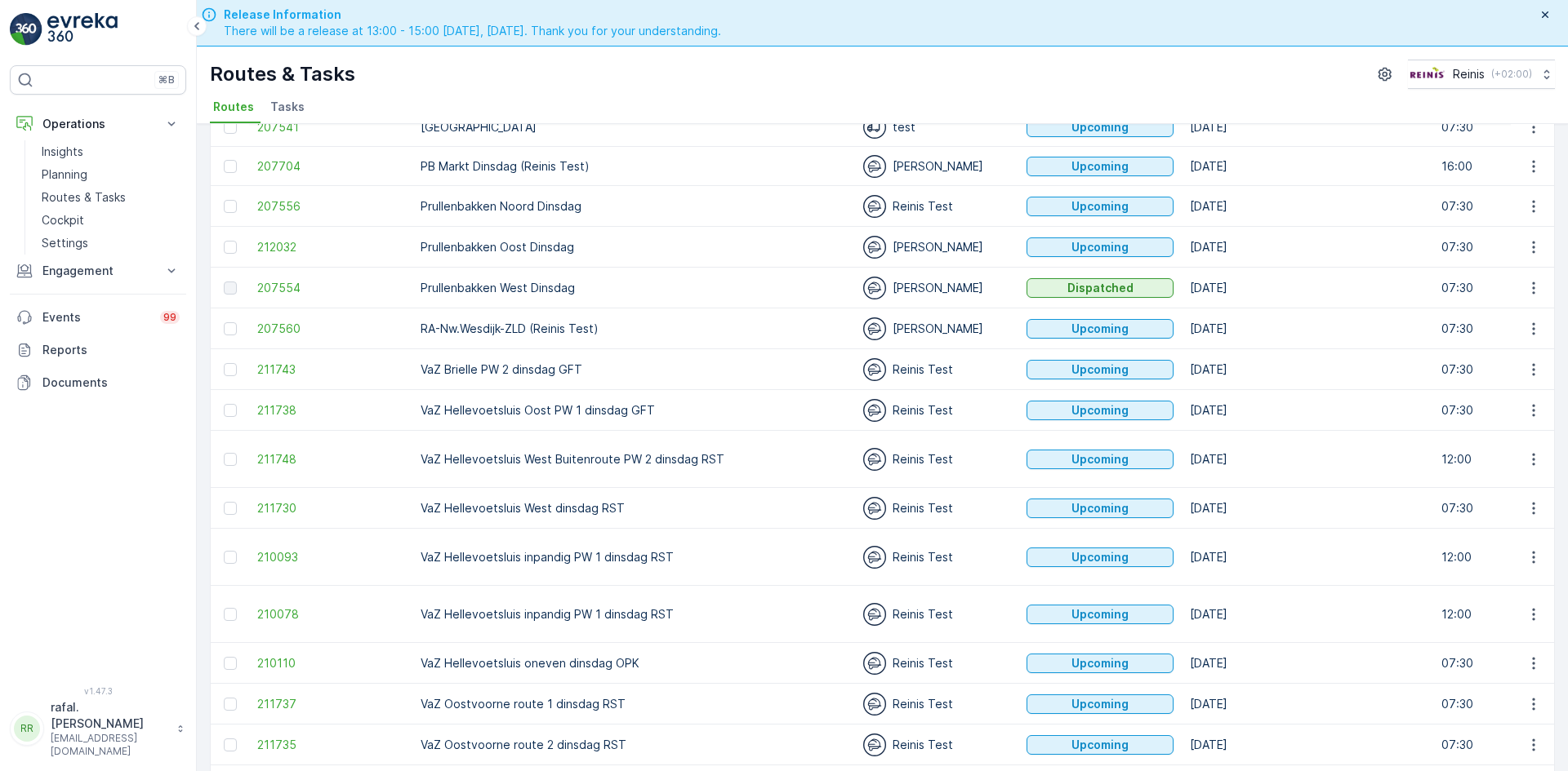
scroll to position [295, 0]
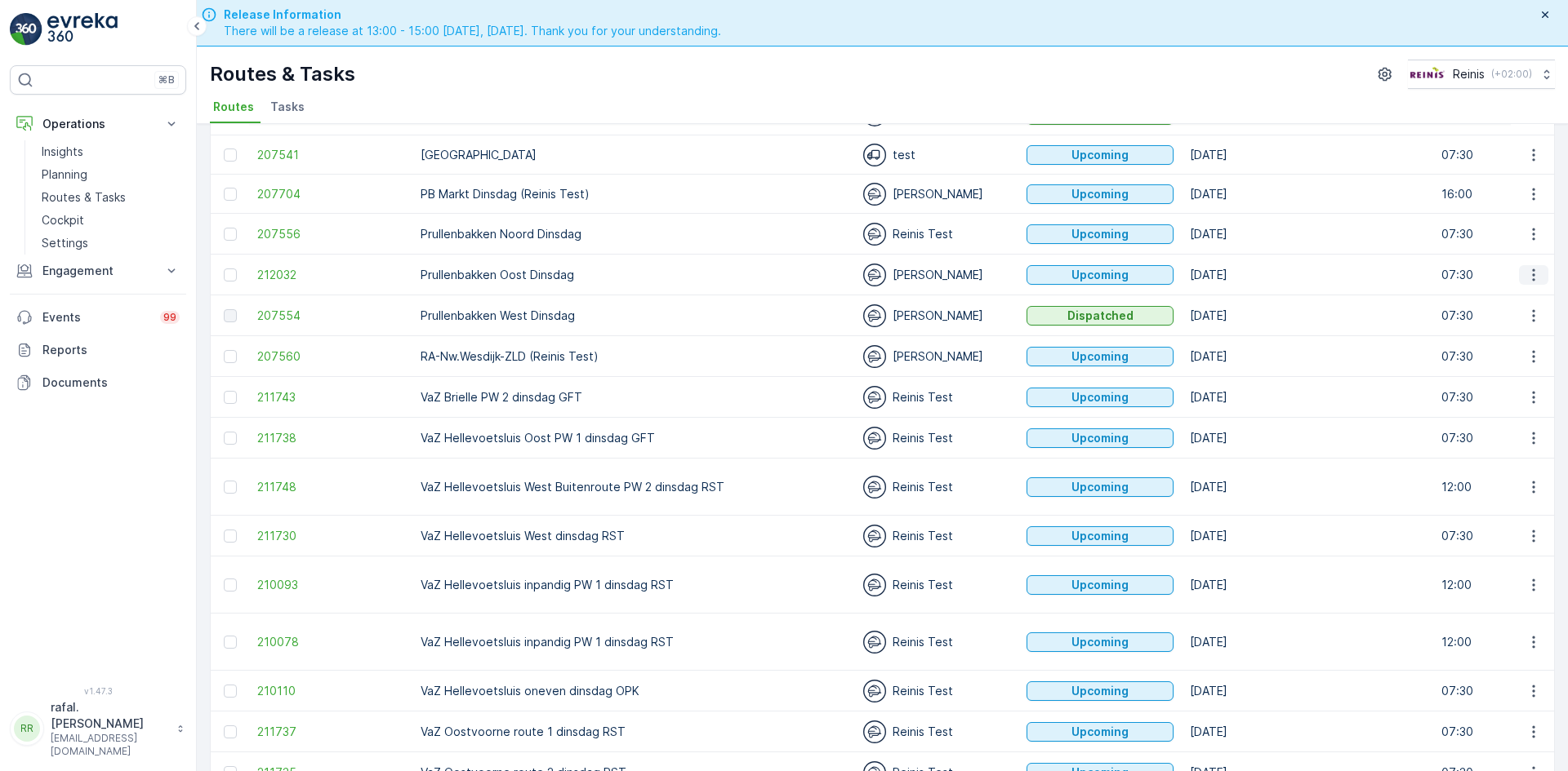
click at [1535, 274] on icon "button" at bounding box center [1533, 274] width 17 height 17
click at [1486, 386] on span "Change Assignee" at bounding box center [1495, 390] width 95 height 17
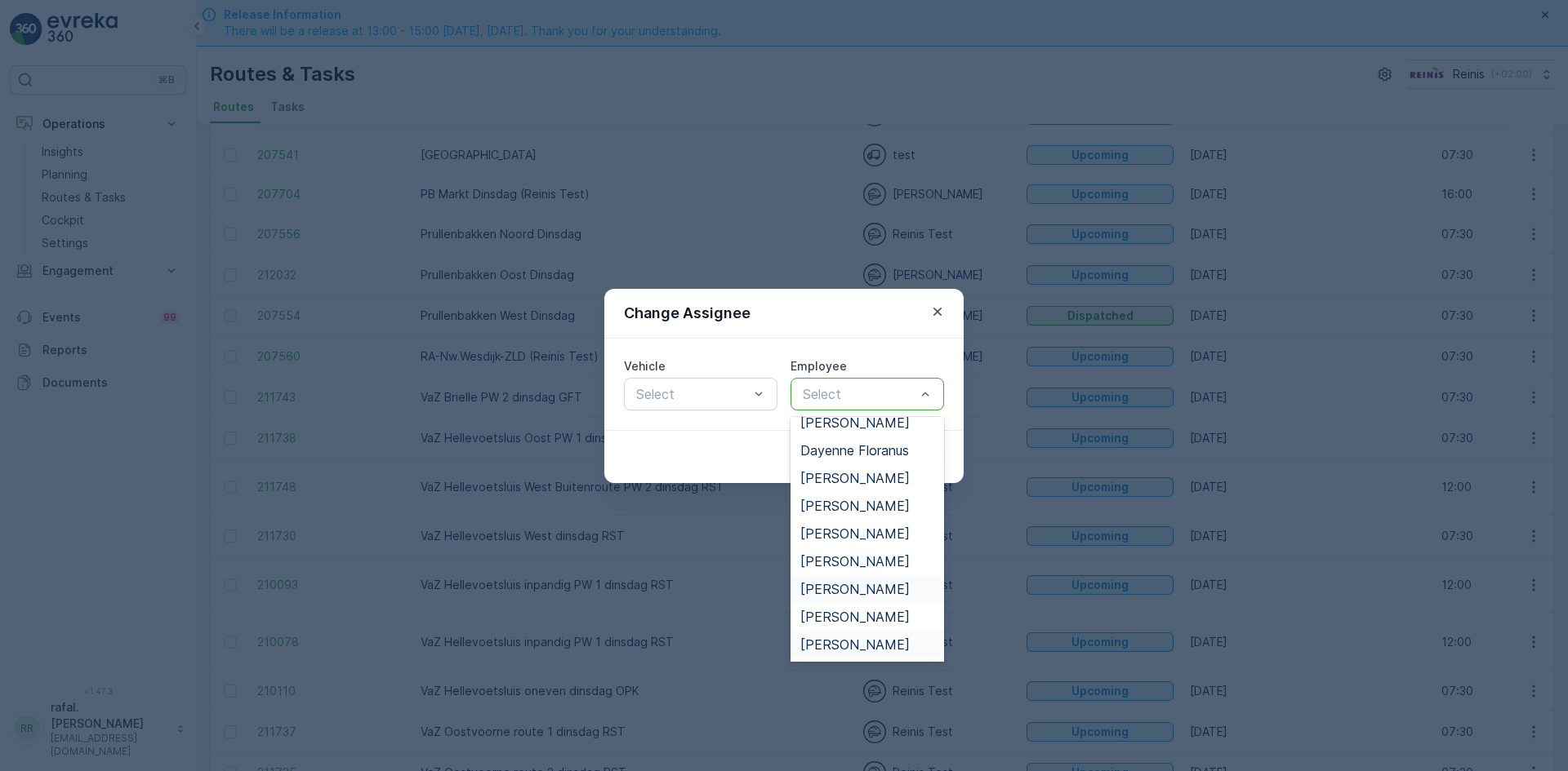
scroll to position [245, 0]
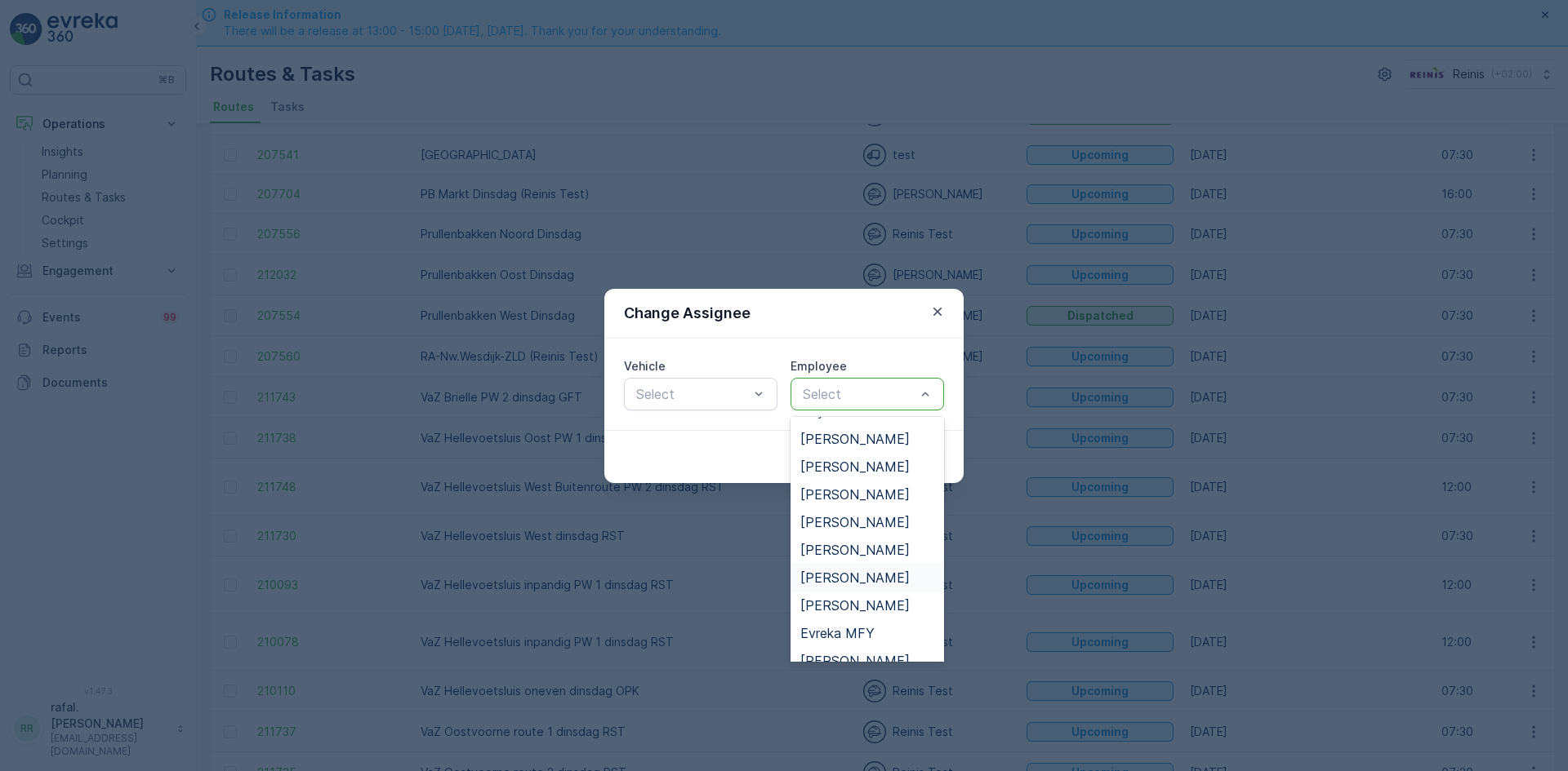
click at [843, 578] on span "[PERSON_NAME]" at bounding box center [854, 577] width 109 height 15
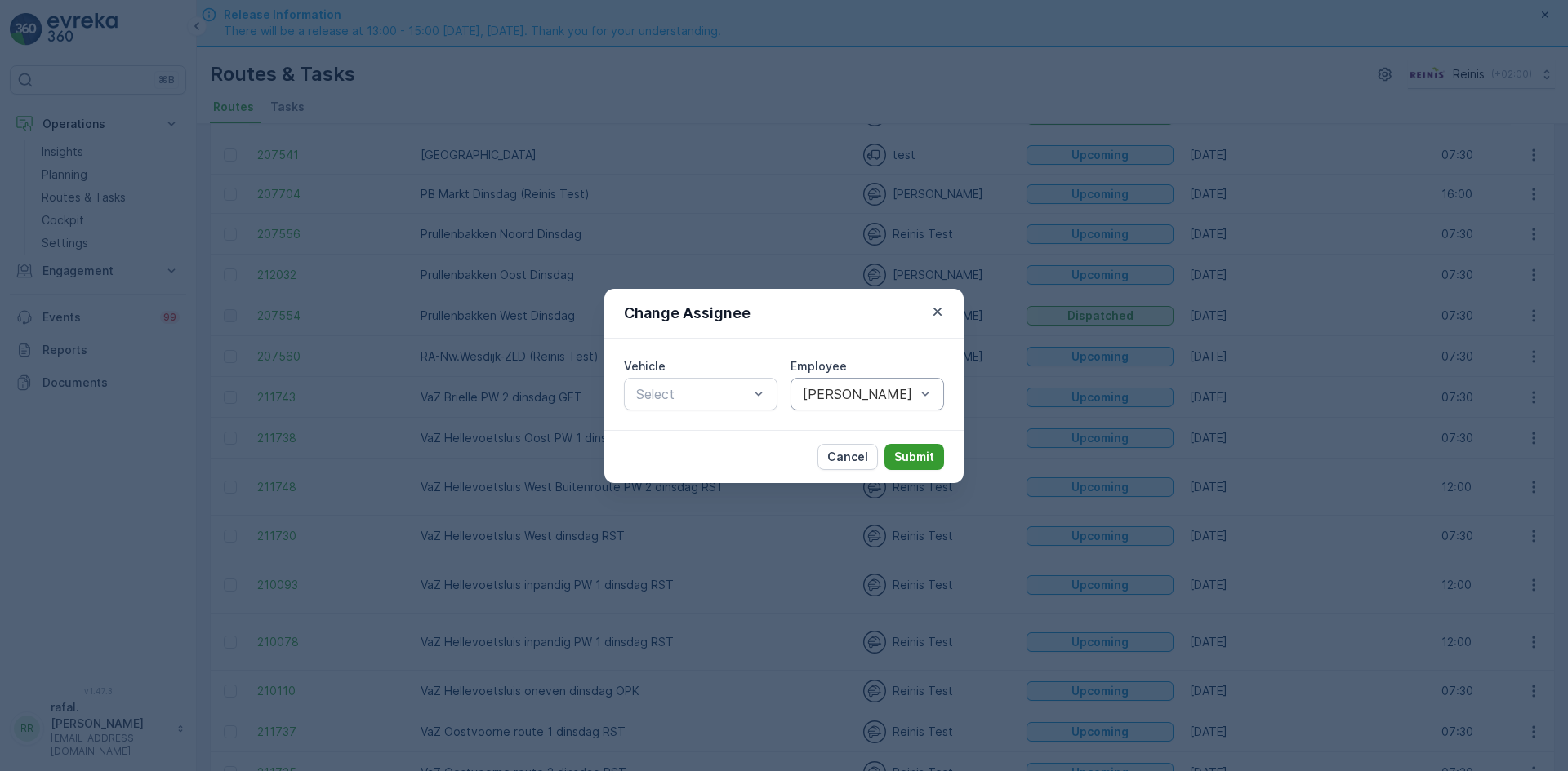
click at [925, 452] on p "Submit" at bounding box center [914, 457] width 40 height 17
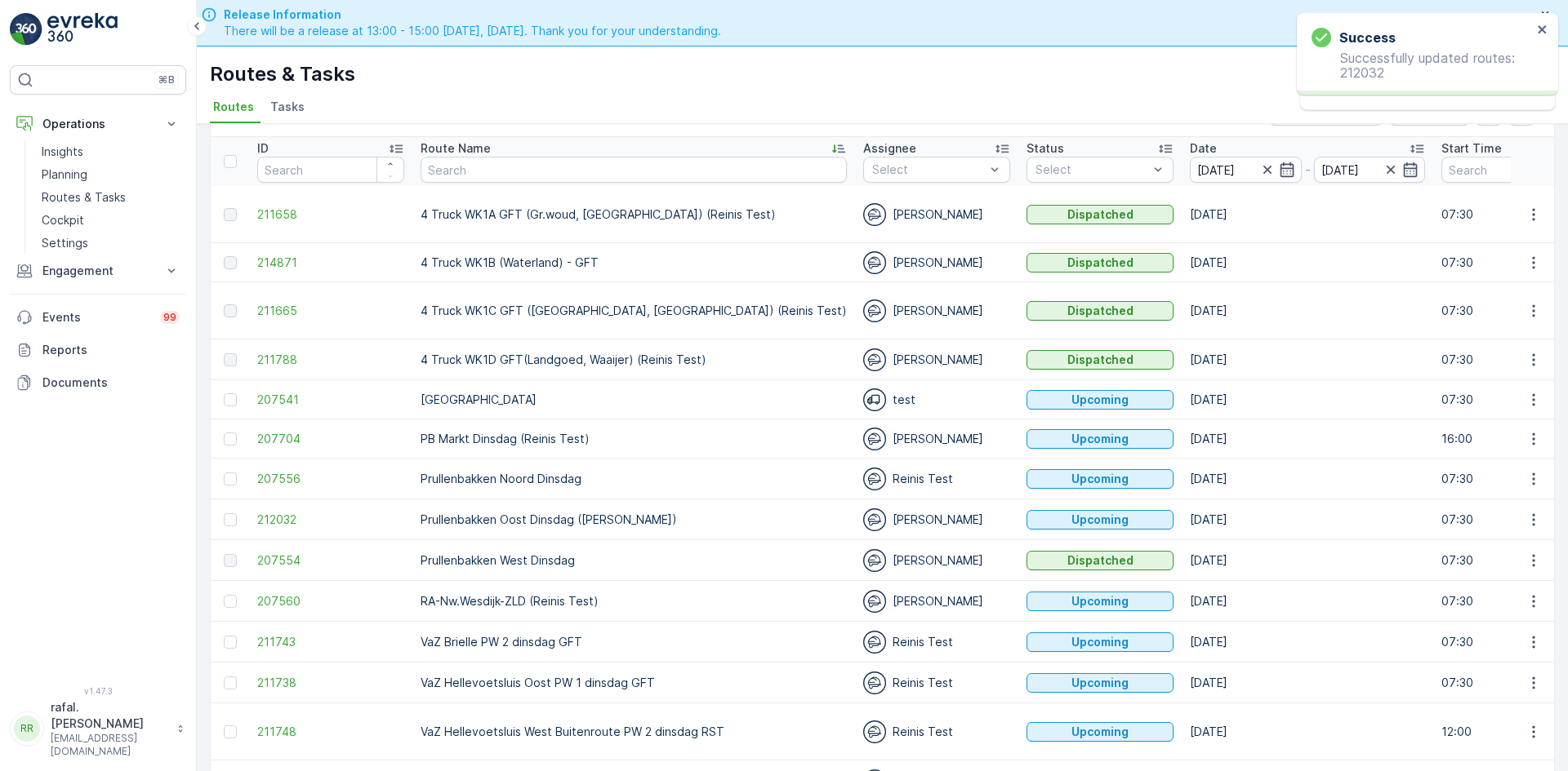
scroll to position [0, 0]
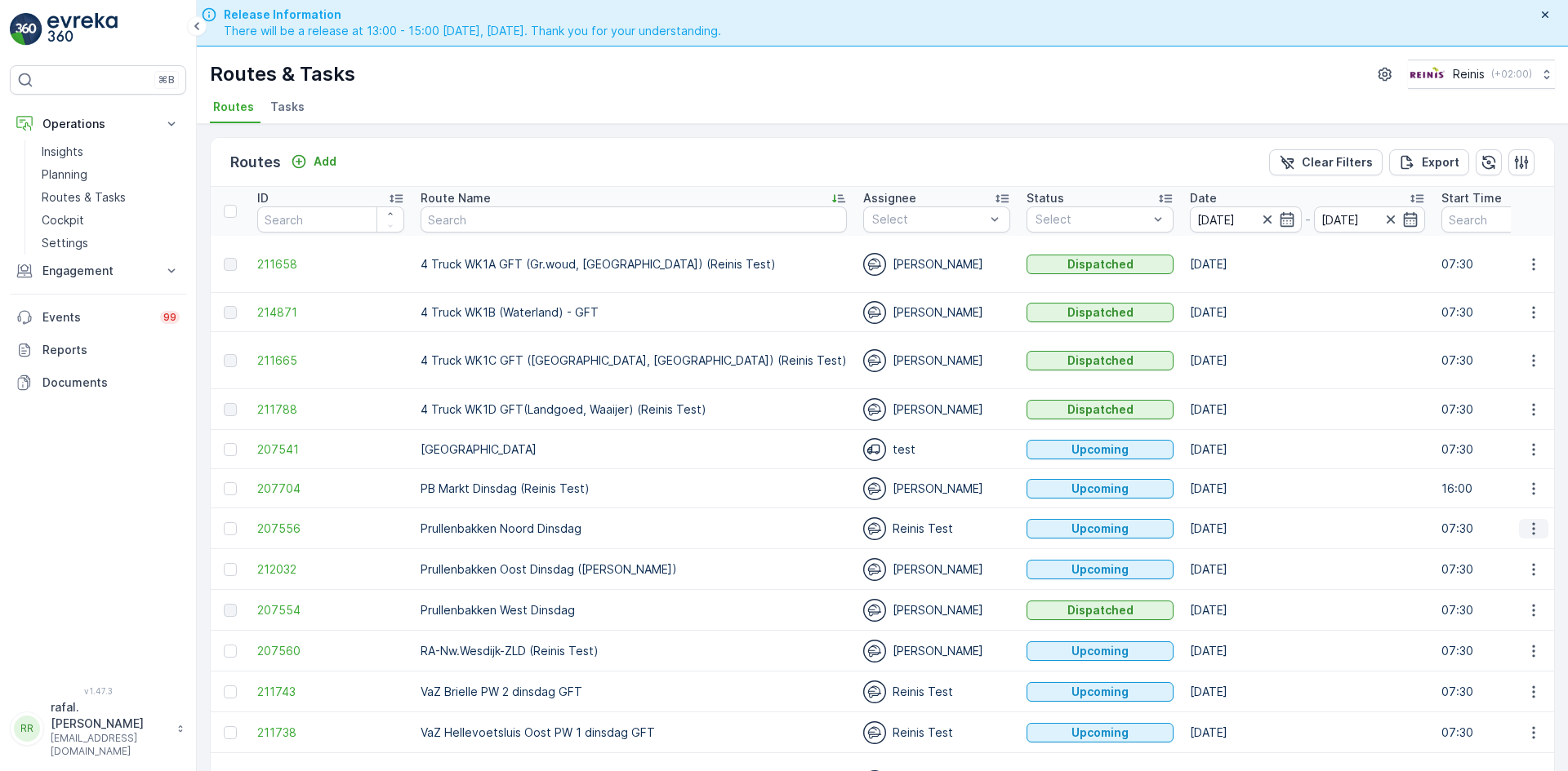
click at [1532, 529] on icon "button" at bounding box center [1533, 529] width 17 height 17
click at [1488, 647] on span "Change Assignee" at bounding box center [1495, 644] width 95 height 17
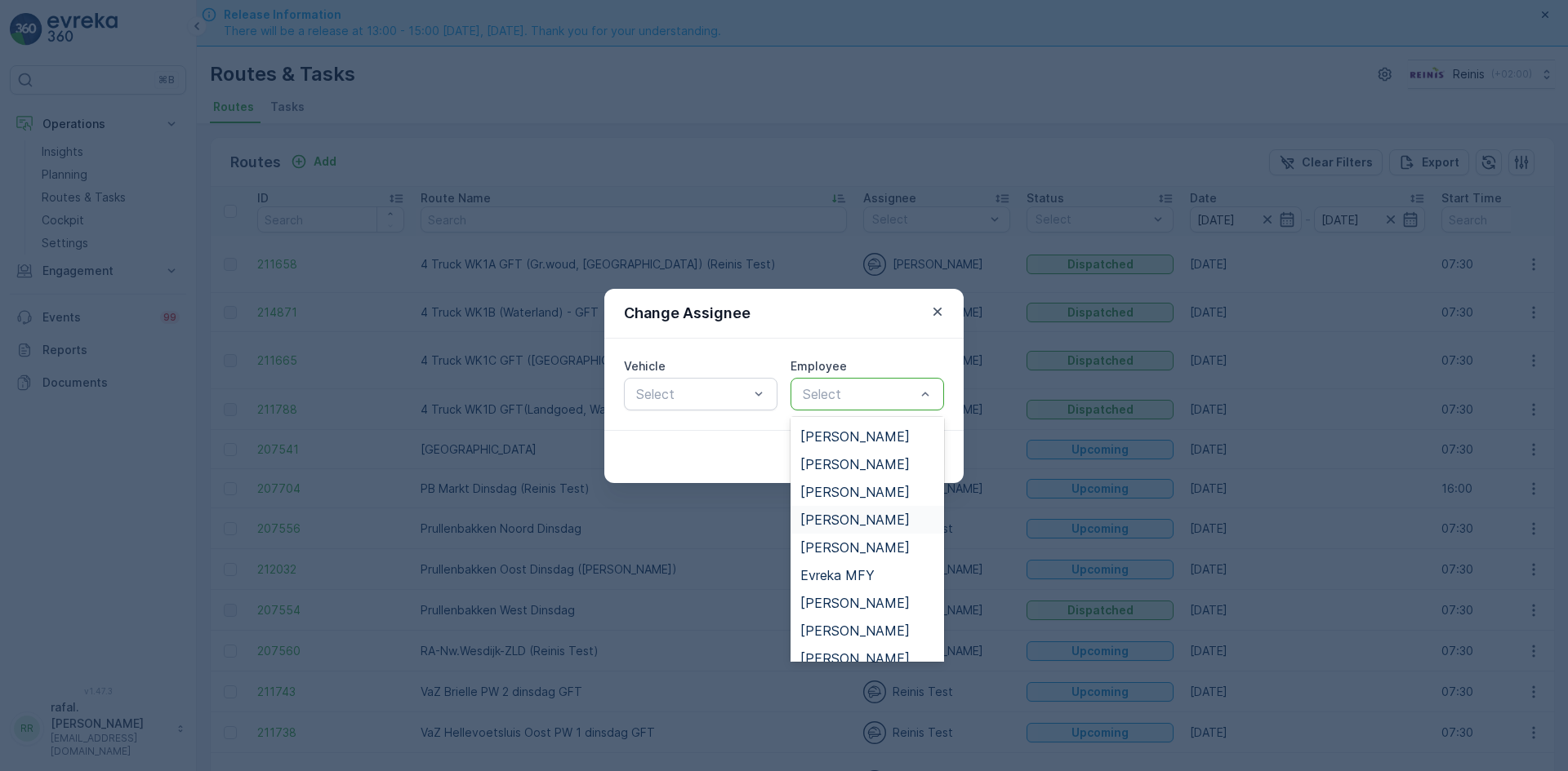
scroll to position [326, 0]
click at [869, 609] on span "[PERSON_NAME]" at bounding box center [854, 607] width 109 height 15
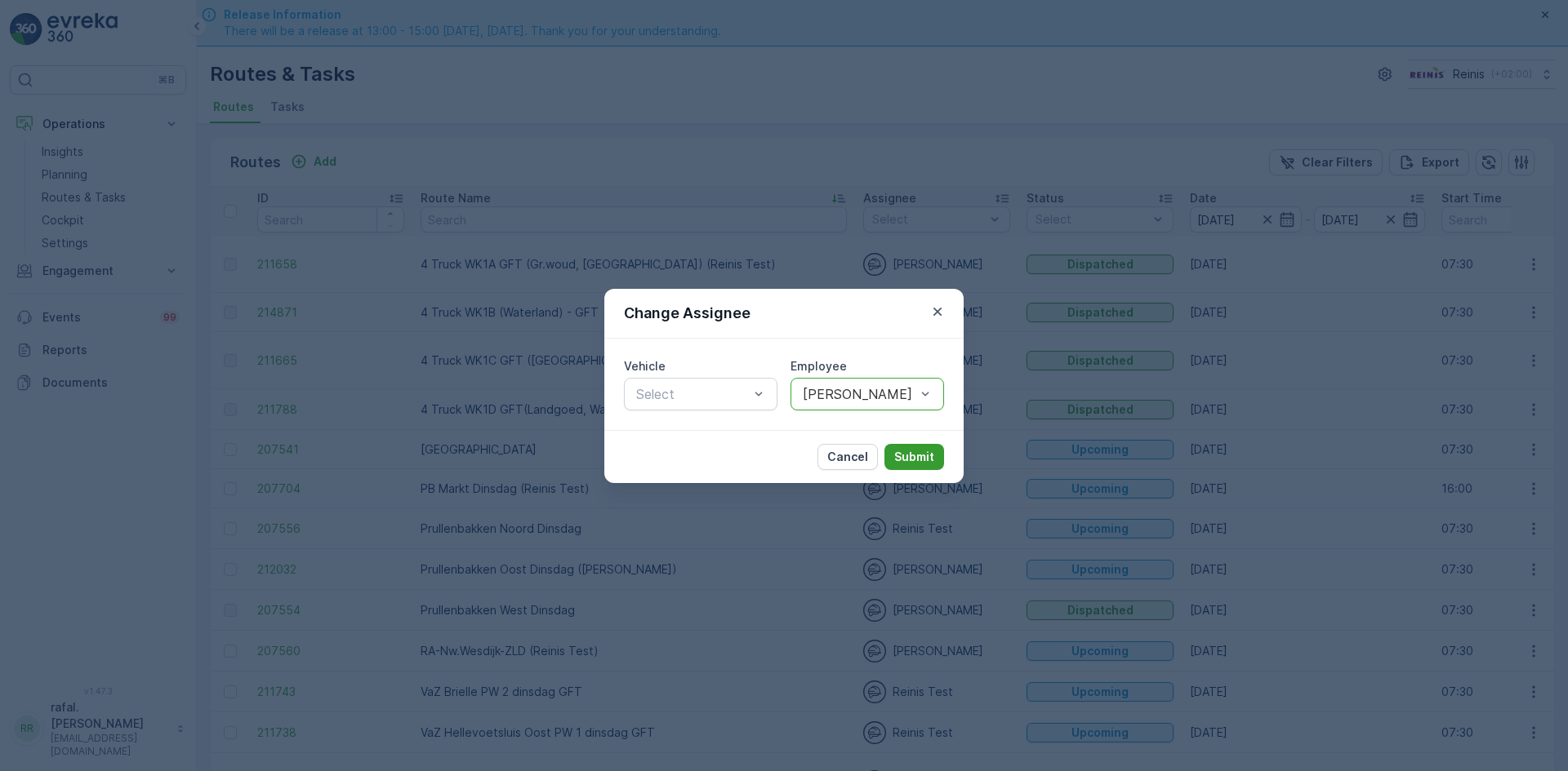
click at [912, 454] on p "Submit" at bounding box center [914, 457] width 40 height 17
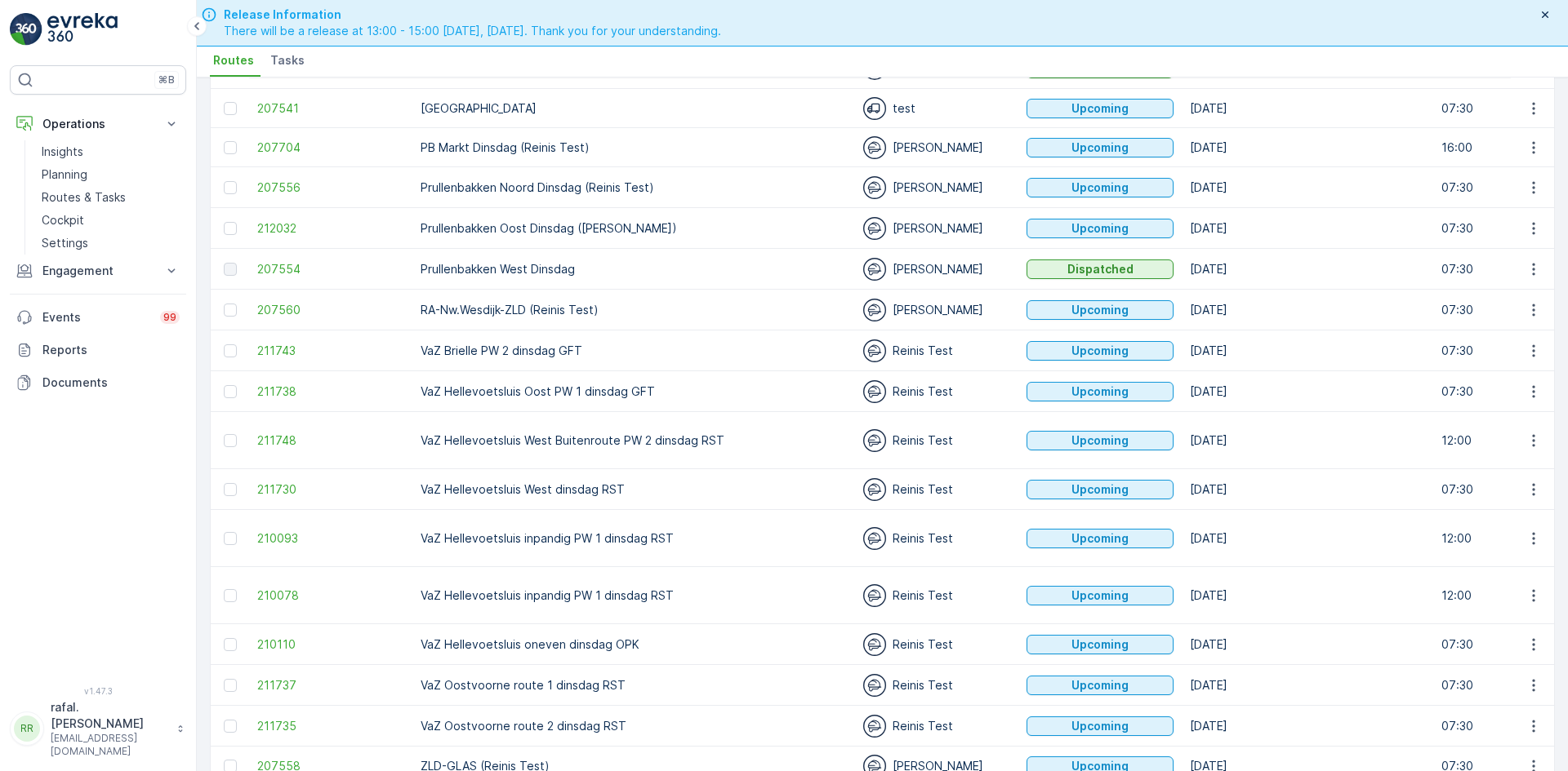
scroll to position [50, 0]
